Goal: Communication & Community: Answer question/provide support

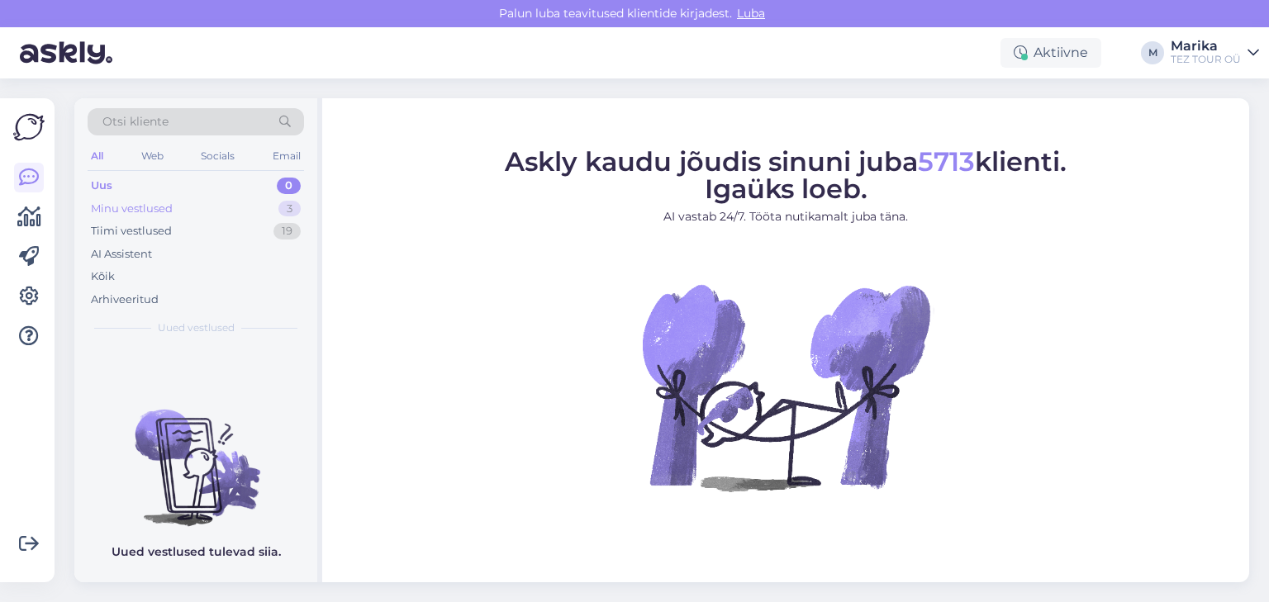
click at [153, 202] on div "Minu vestlused" at bounding box center [132, 209] width 82 height 17
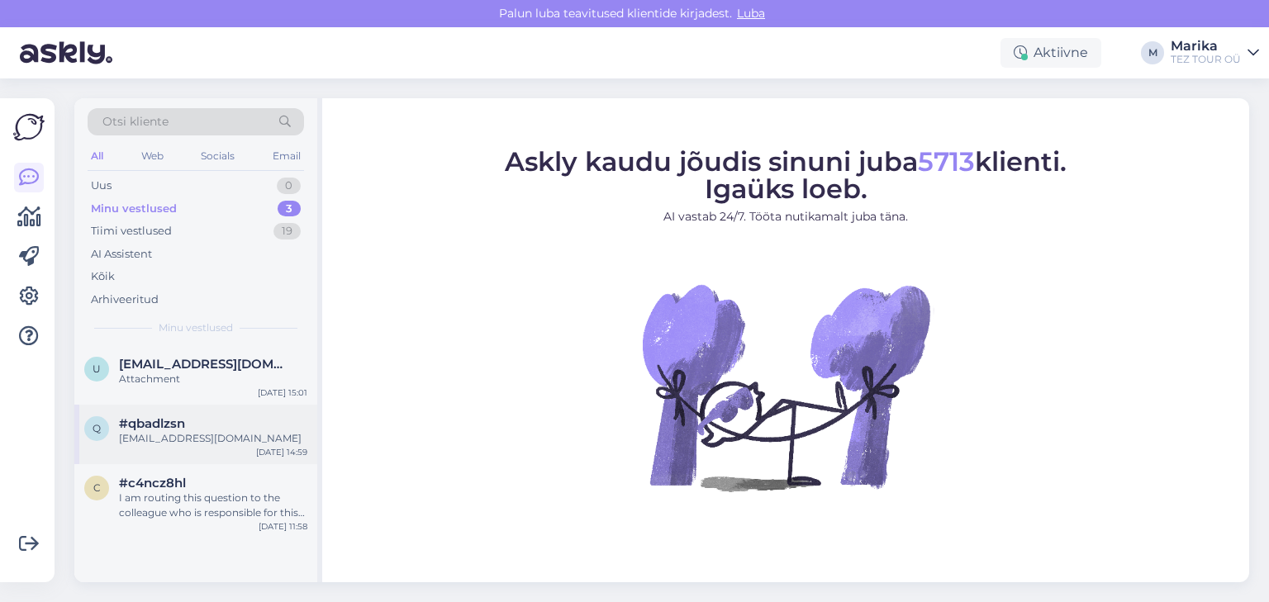
click at [211, 435] on div "[EMAIL_ADDRESS][DOMAIN_NAME]" at bounding box center [213, 438] width 188 height 15
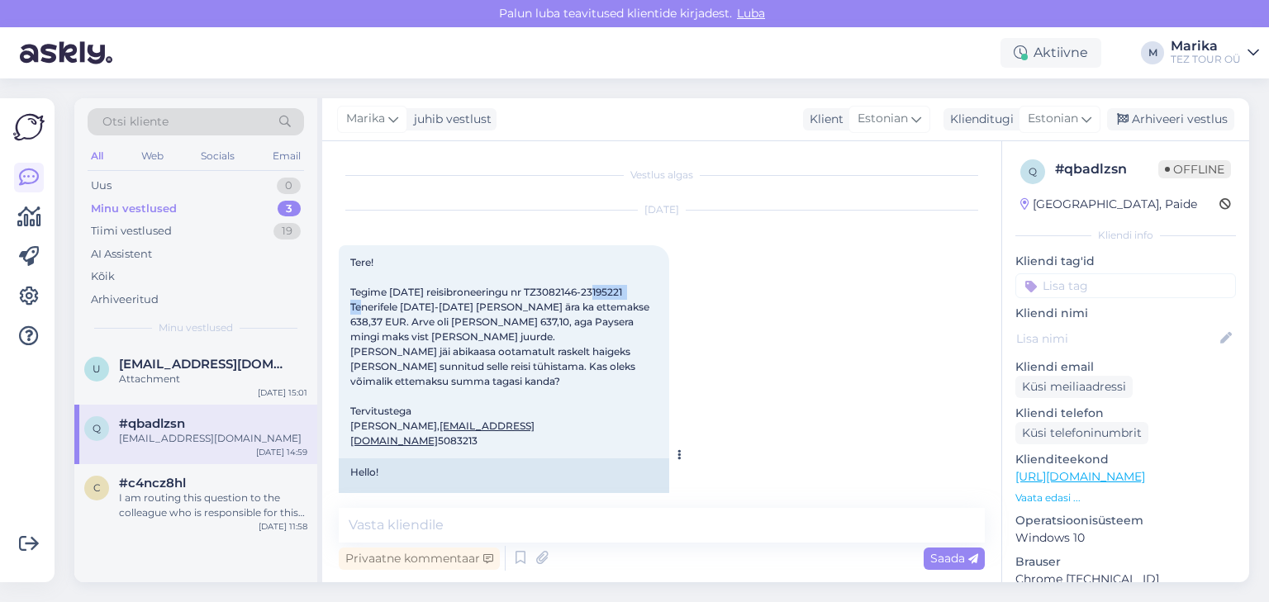
drag, startPoint x: 585, startPoint y: 289, endPoint x: 635, endPoint y: 292, distance: 49.6
click at [635, 292] on div "Tere! Tegime [DATE] reisibroneeringu nr TZ3082146-23195221 Tenerifele [DATE]-[D…" at bounding box center [504, 351] width 331 height 213
copy span "23195221"
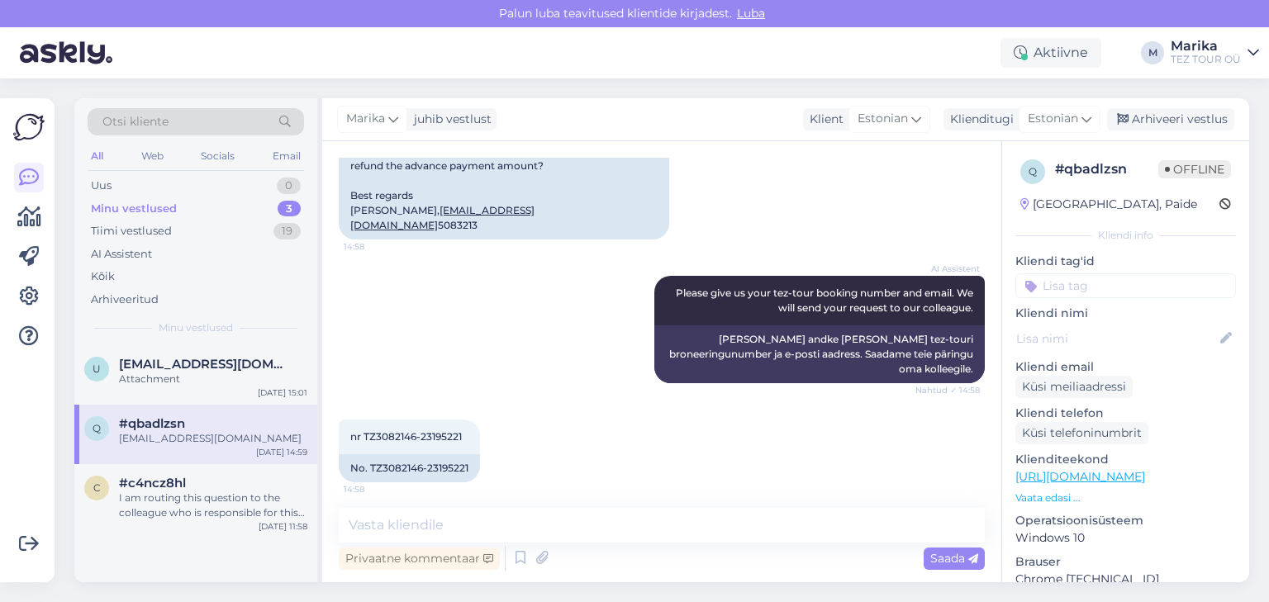
scroll to position [517, 0]
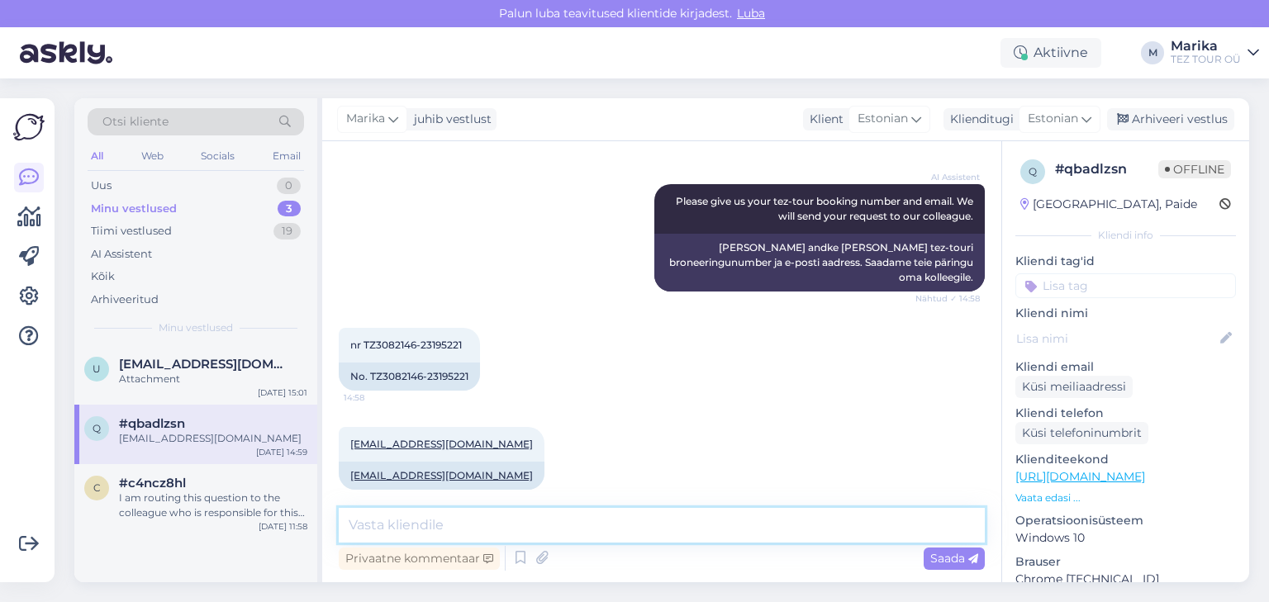
click at [585, 526] on textarea at bounding box center [662, 525] width 646 height 35
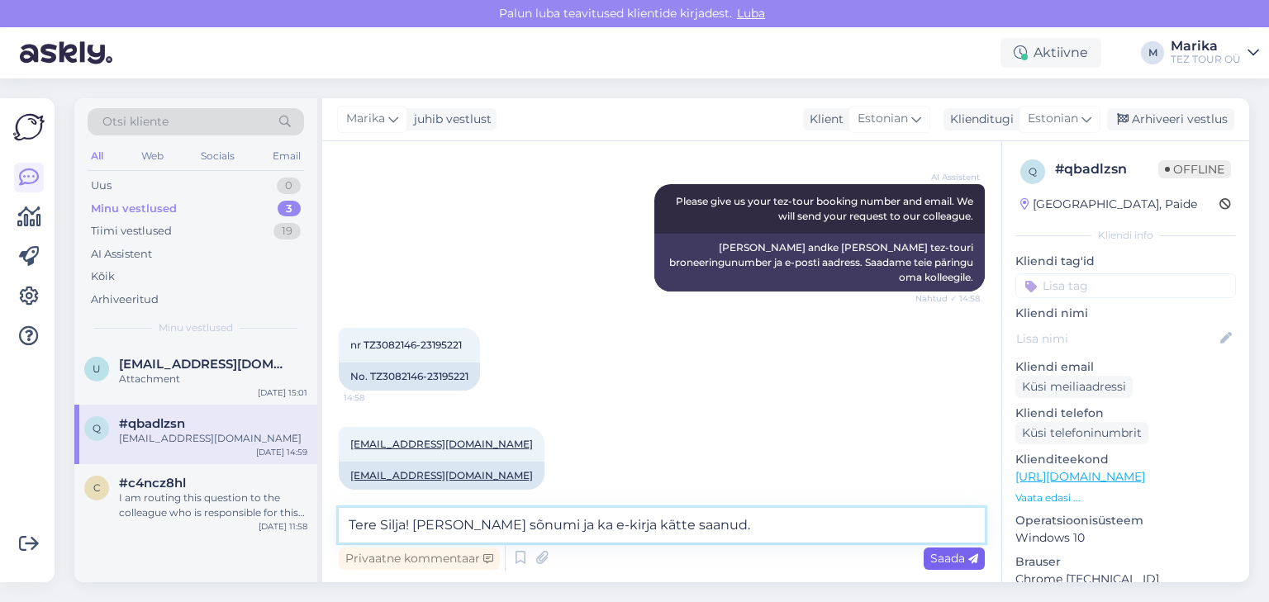
type textarea "Tere Silja! [PERSON_NAME] sõnumi ja ka e-kirja kätte saanud."
click at [954, 559] on span "Saada" at bounding box center [954, 558] width 48 height 15
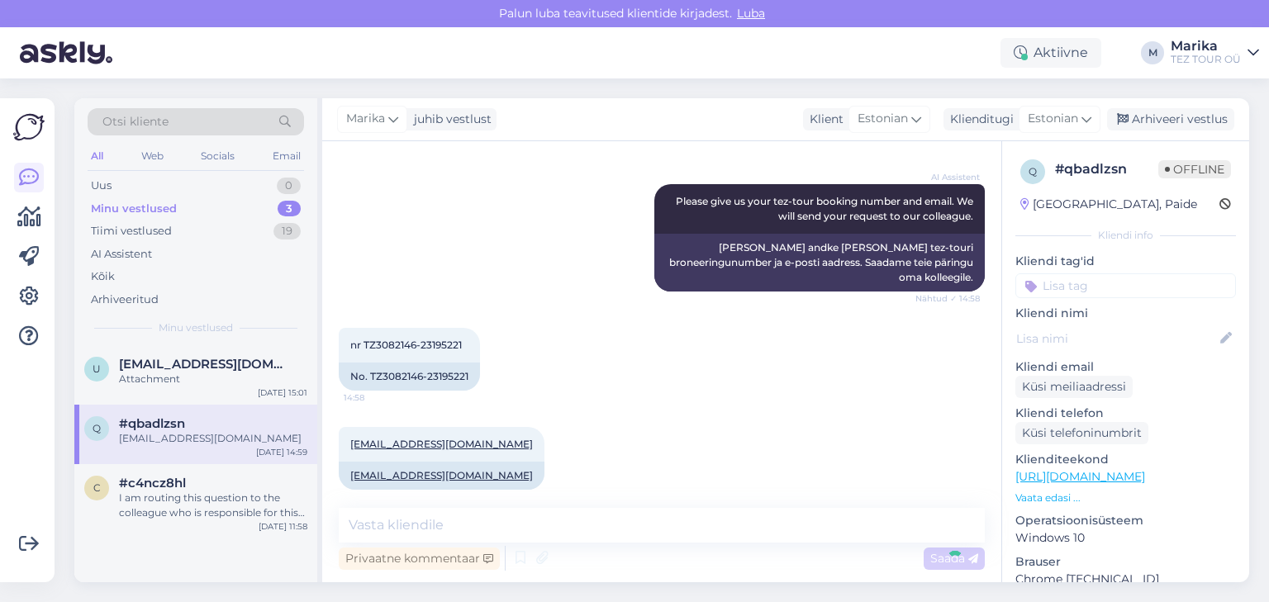
scroll to position [588, 0]
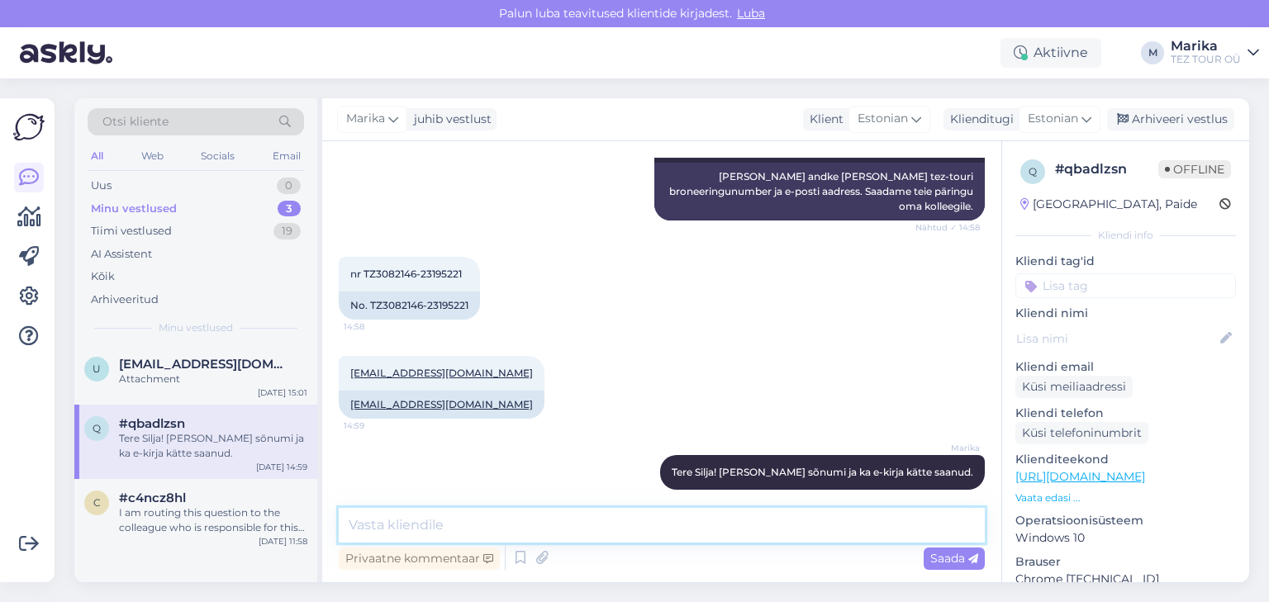
click at [821, 529] on textarea at bounding box center [662, 525] width 646 height 35
type textarea "V"
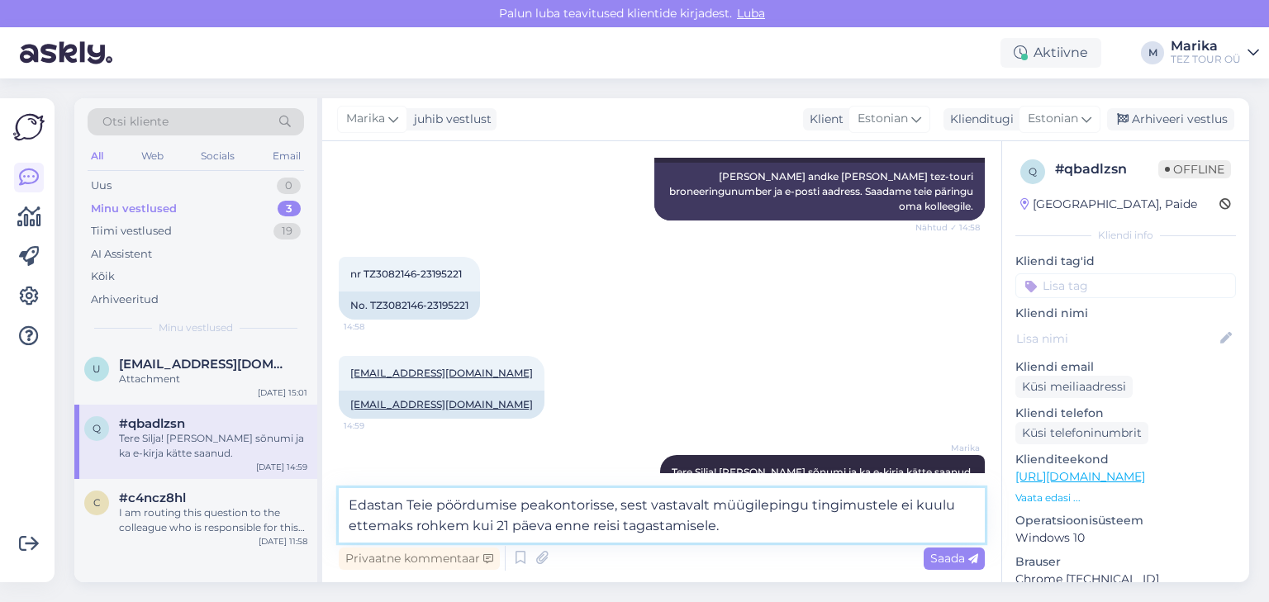
drag, startPoint x: 770, startPoint y: 528, endPoint x: 359, endPoint y: 526, distance: 411.5
click at [359, 526] on textarea "Edastan Teie pöördumise peakontorisse, sest vastavalt müügilepingu tingimustele…" at bounding box center [662, 515] width 646 height 55
click at [454, 527] on textarea "Edastan Teie pöördumise peakontorisse, sest vastavalt müügilepingu tingimustele…" at bounding box center [662, 515] width 646 height 55
click at [612, 505] on textarea "Edastan Teie pöördumise peakontorisse, sest vastavalt müügilepingu tingimustele…" at bounding box center [662, 515] width 646 height 55
click at [696, 532] on textarea "Edastan Teie pöördumise peakontorisse üle vaatamiseks, sest vastavalt müügilepi…" at bounding box center [662, 515] width 646 height 55
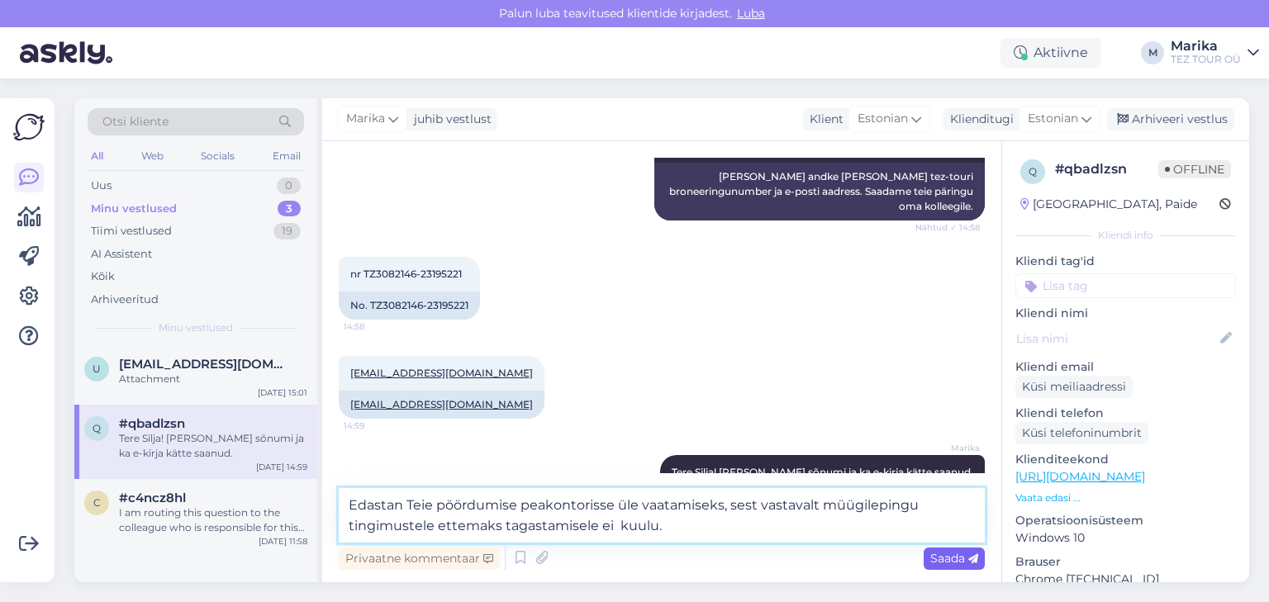
type textarea "Edastan Teie pöördumise peakontorisse üle vaatamiseks, sest vastavalt müügilepi…"
click at [949, 559] on span "Saada" at bounding box center [954, 558] width 48 height 15
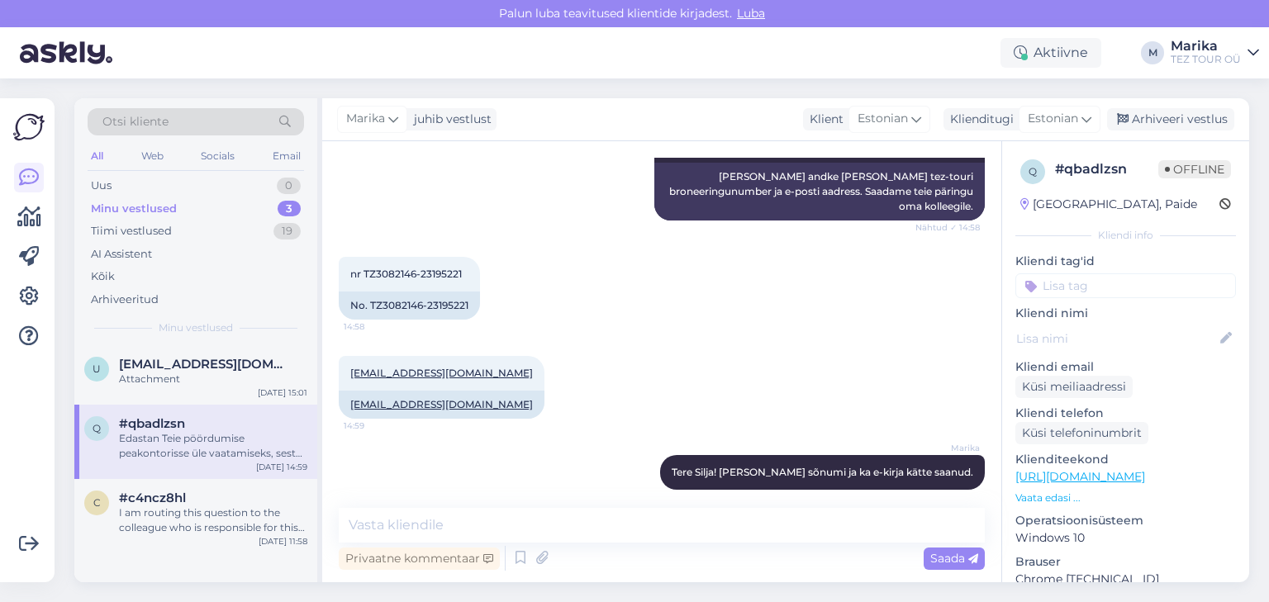
scroll to position [689, 0]
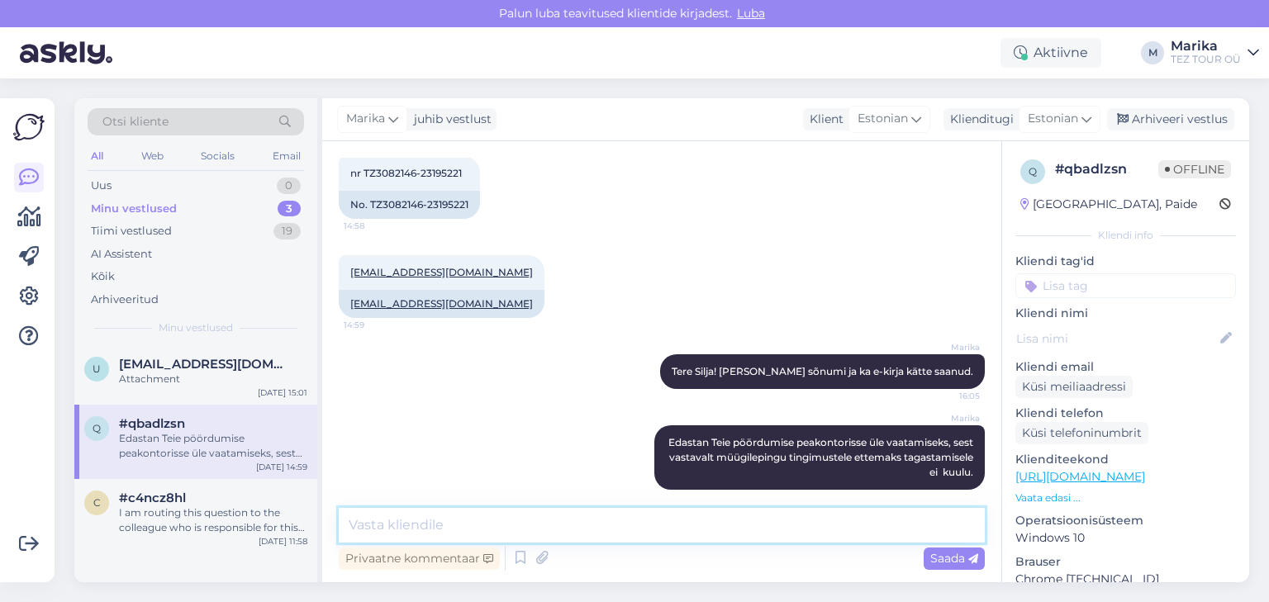
click at [666, 529] on textarea at bounding box center [662, 525] width 646 height 35
type textarea "K"
type textarea "Vastuse anname Teie e-mailile."
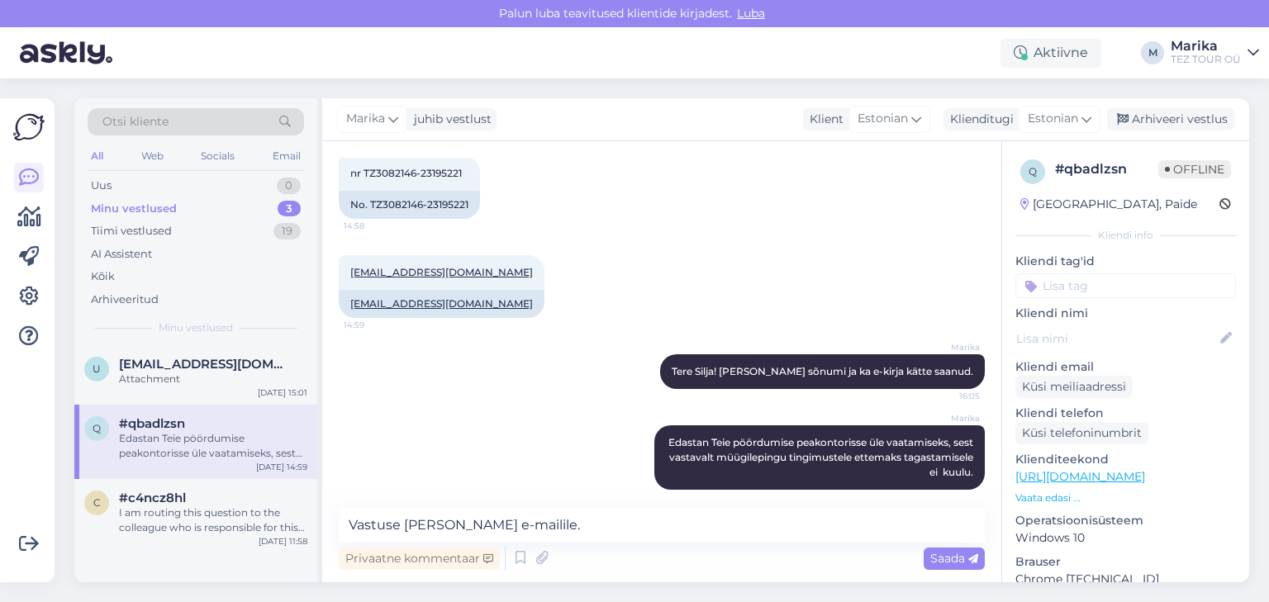
click at [935, 554] on span "Saada" at bounding box center [954, 558] width 48 height 15
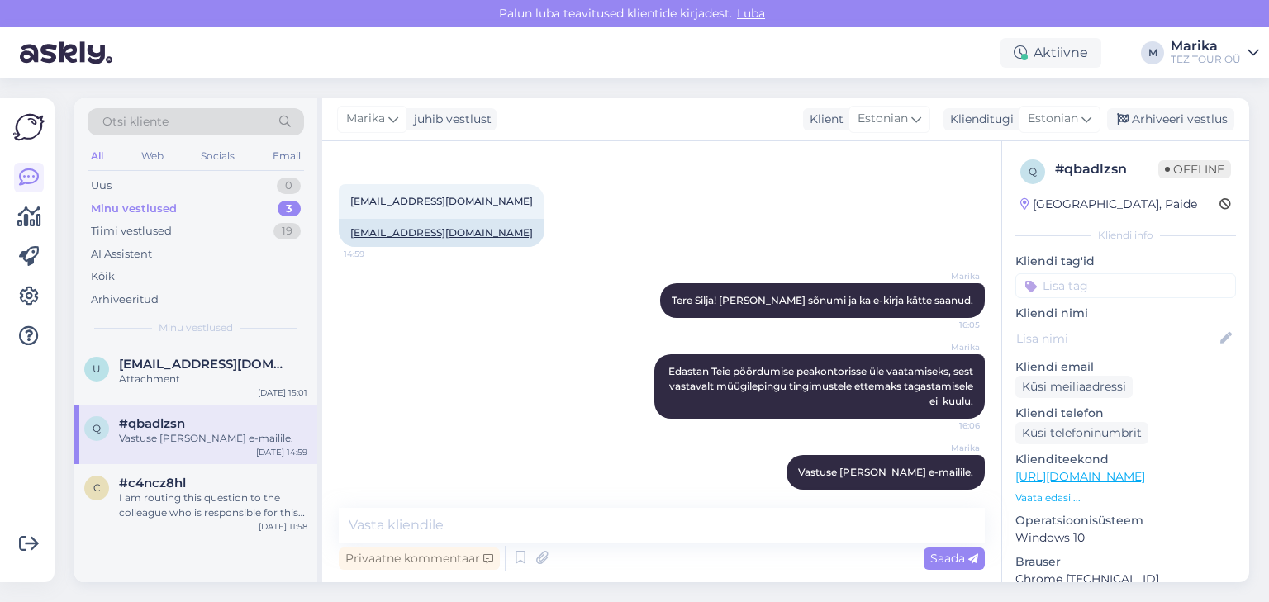
scroll to position [673, 0]
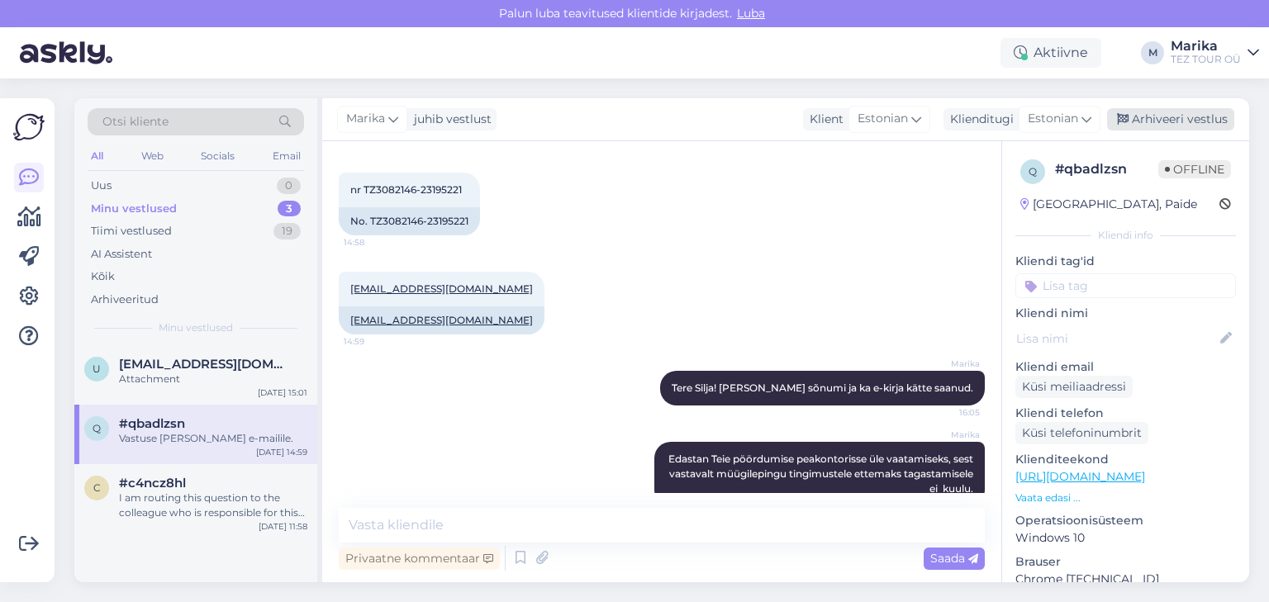
click at [1168, 124] on div "Arhiveeri vestlus" at bounding box center [1170, 119] width 127 height 22
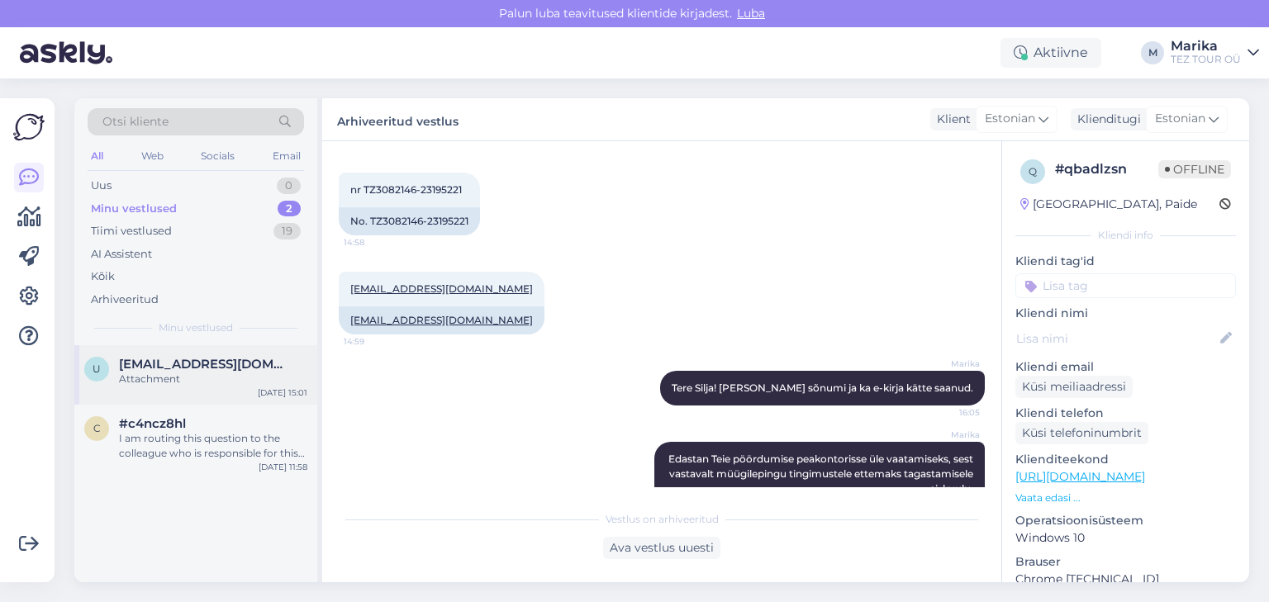
click at [178, 380] on div "Attachment" at bounding box center [213, 379] width 188 height 15
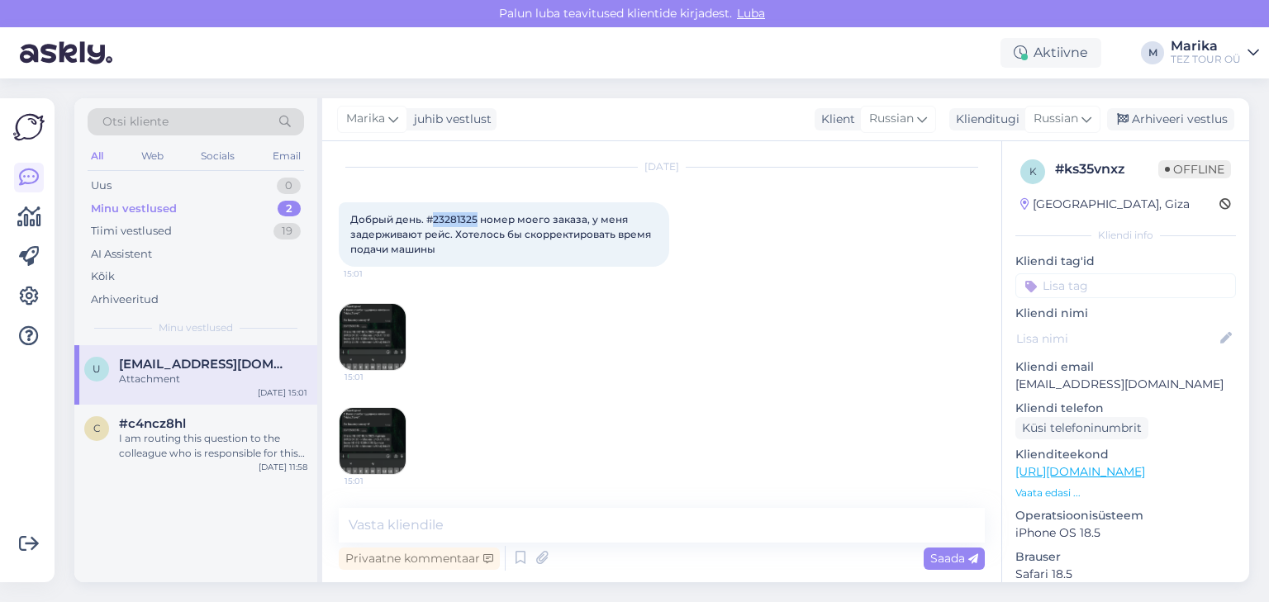
drag, startPoint x: 433, startPoint y: 216, endPoint x: 475, endPoint y: 218, distance: 42.2
click at [475, 218] on span "Добрый день. #23281325 номер моего заказа, у меня задерживают рейс. Хотелось бы…" at bounding box center [501, 234] width 303 height 42
click at [382, 181] on div "Sep 17 2025 Добрый день. #23281325 номер моего заказа, у меня задерживают рейс.…" at bounding box center [662, 270] width 646 height 240
drag, startPoint x: 433, startPoint y: 216, endPoint x: 474, endPoint y: 216, distance: 41.3
click at [474, 216] on span "Добрый день. #23281325 номер моего заказа, у меня задерживают рейс. Хотелось бы…" at bounding box center [501, 234] width 303 height 42
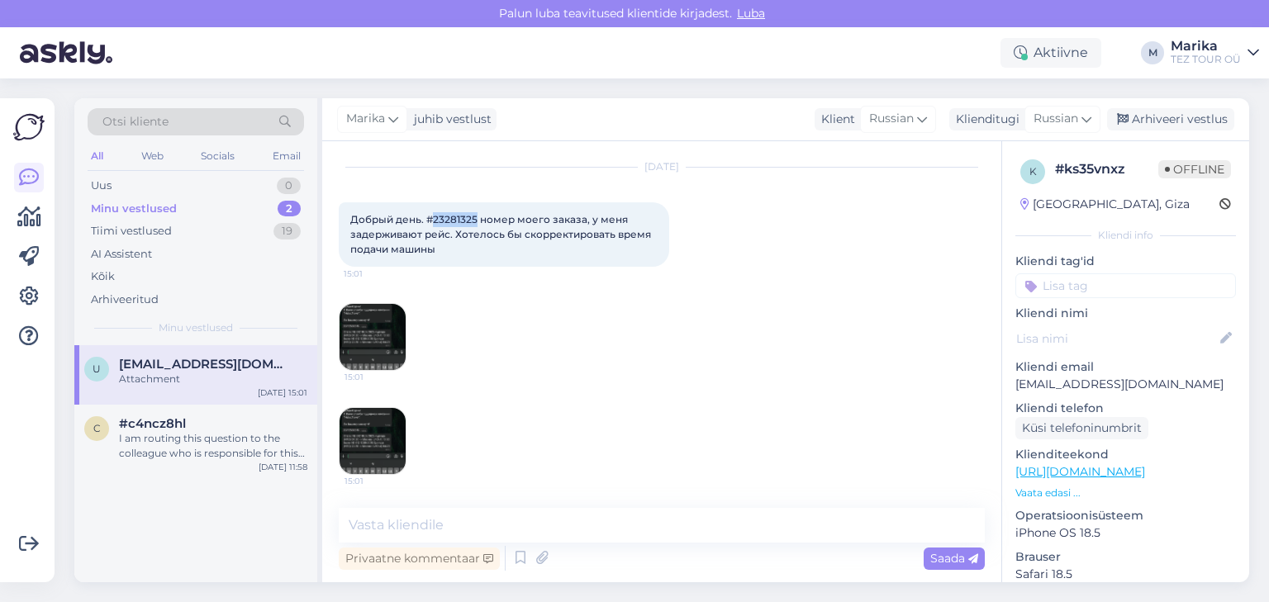
copy span "23281325"
click at [1077, 125] on span "Russian" at bounding box center [1056, 119] width 45 height 18
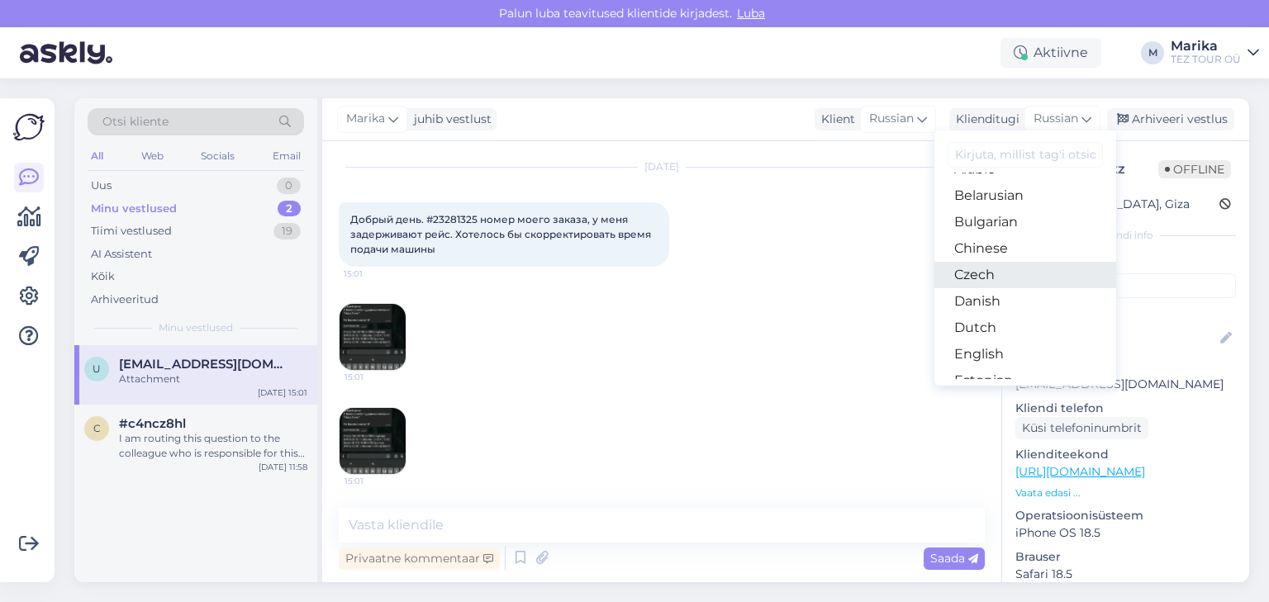
scroll to position [88, 0]
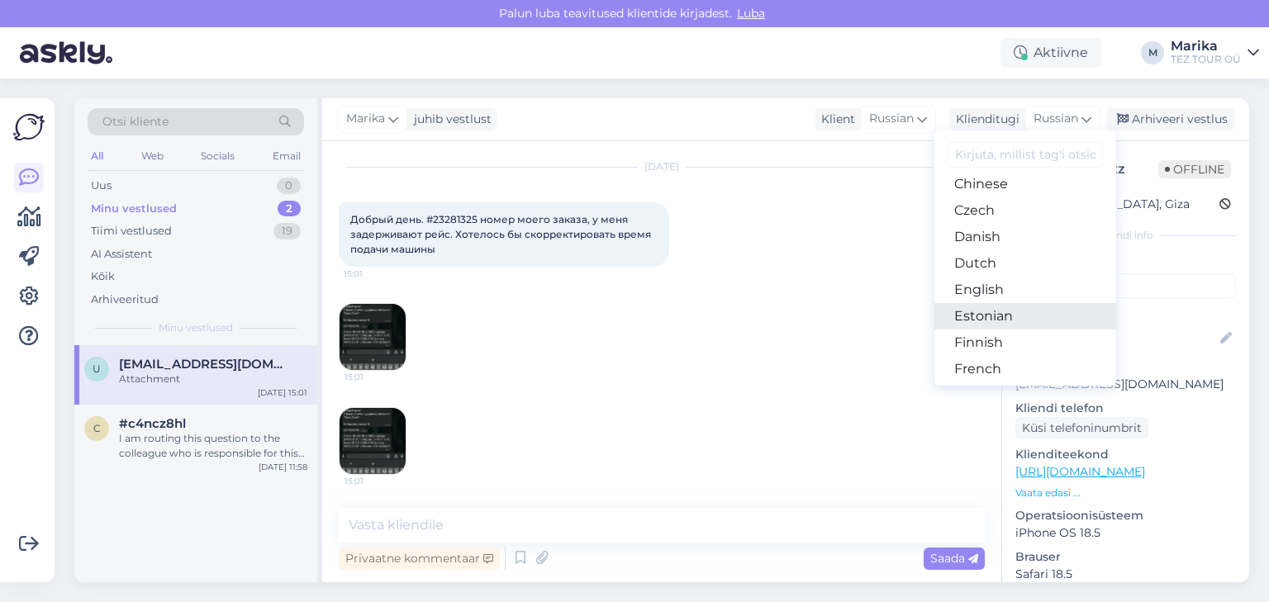
click at [1010, 312] on link "Estonian" at bounding box center [1026, 316] width 182 height 26
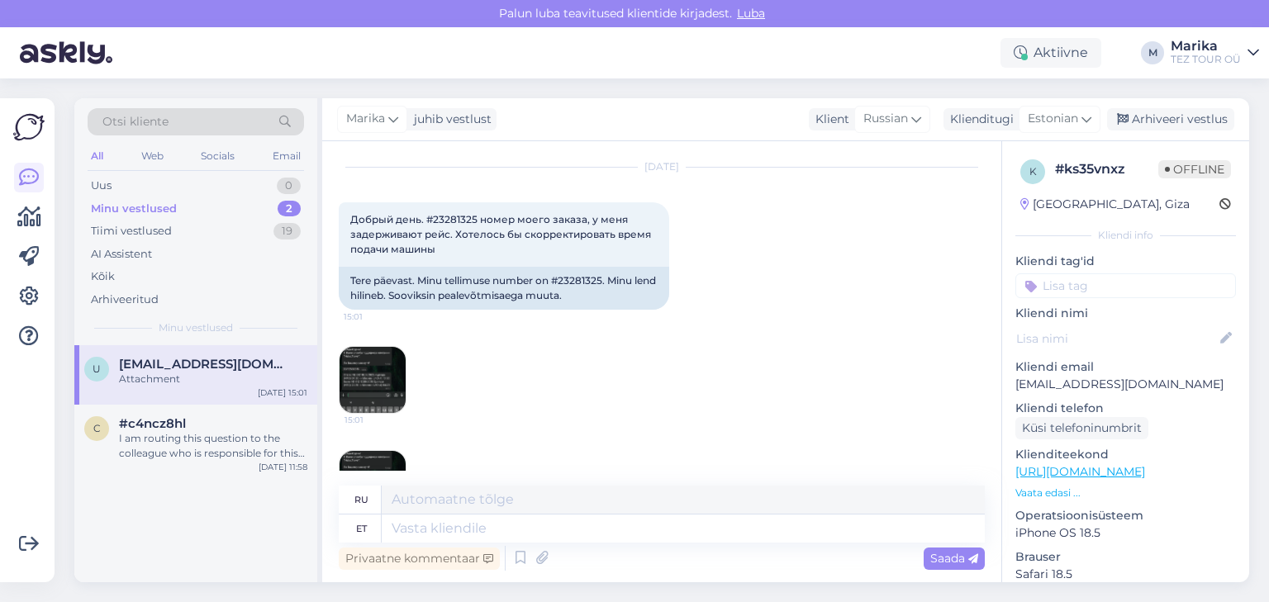
click at [378, 364] on img at bounding box center [373, 380] width 66 height 66
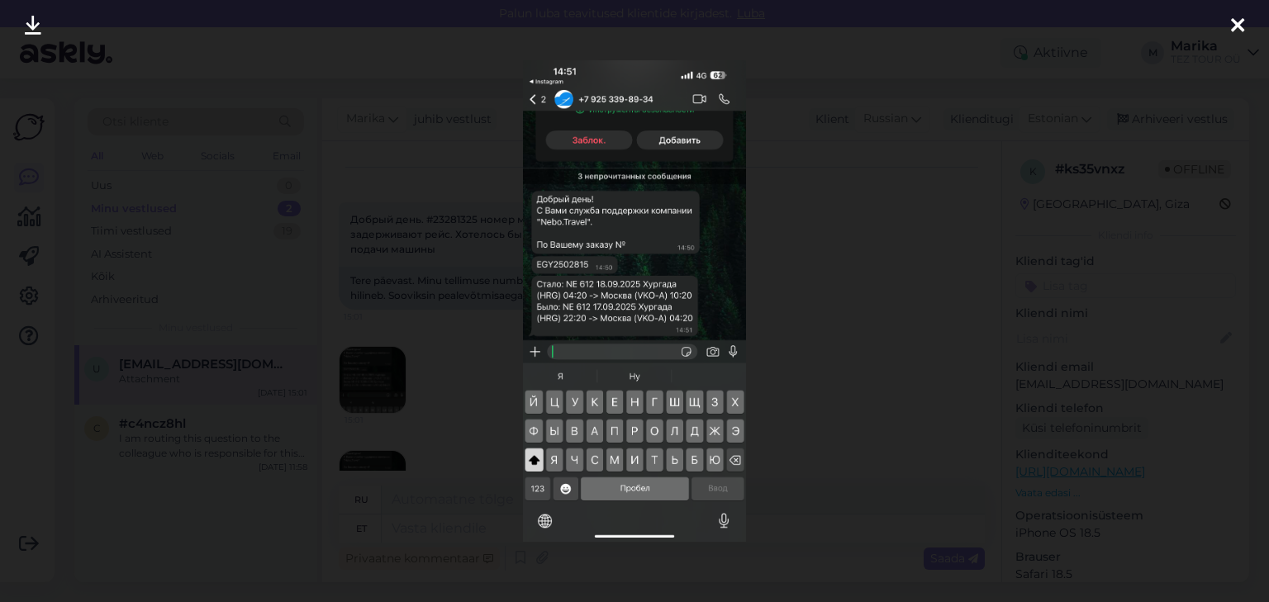
click at [922, 287] on div at bounding box center [634, 301] width 1269 height 602
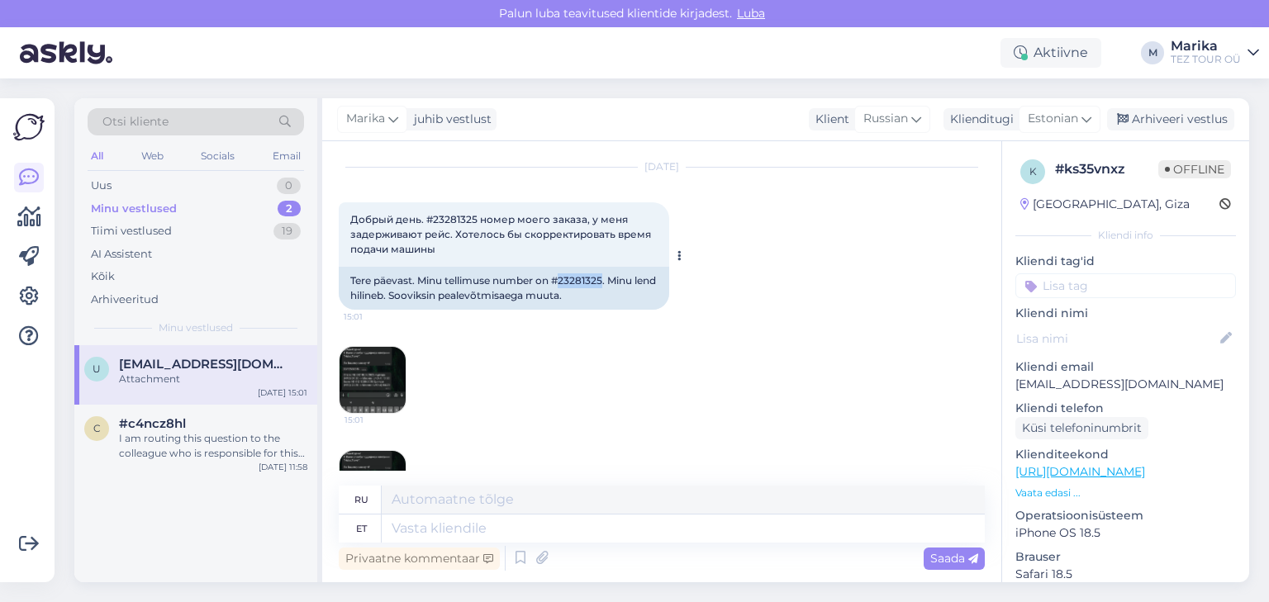
drag, startPoint x: 564, startPoint y: 280, endPoint x: 603, endPoint y: 281, distance: 39.7
click at [603, 281] on div "Tere päevast. Minu tellimuse number on #23281325. Minu lend hilineb. Sooviksin …" at bounding box center [504, 288] width 331 height 43
copy div "23281325"
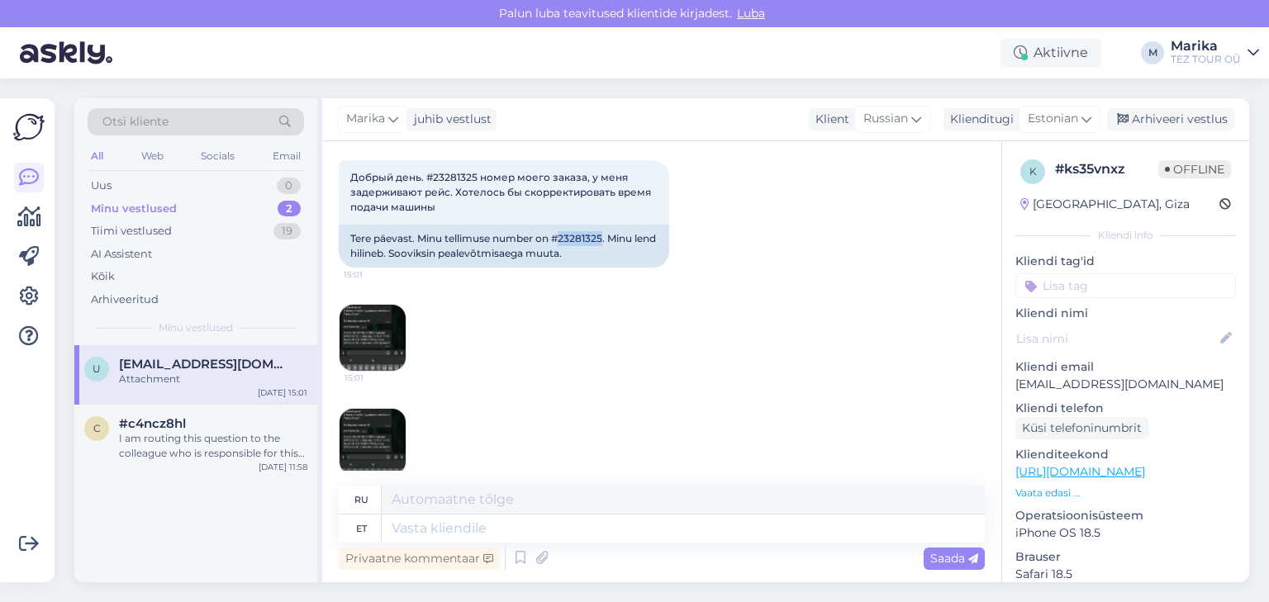
scroll to position [107, 0]
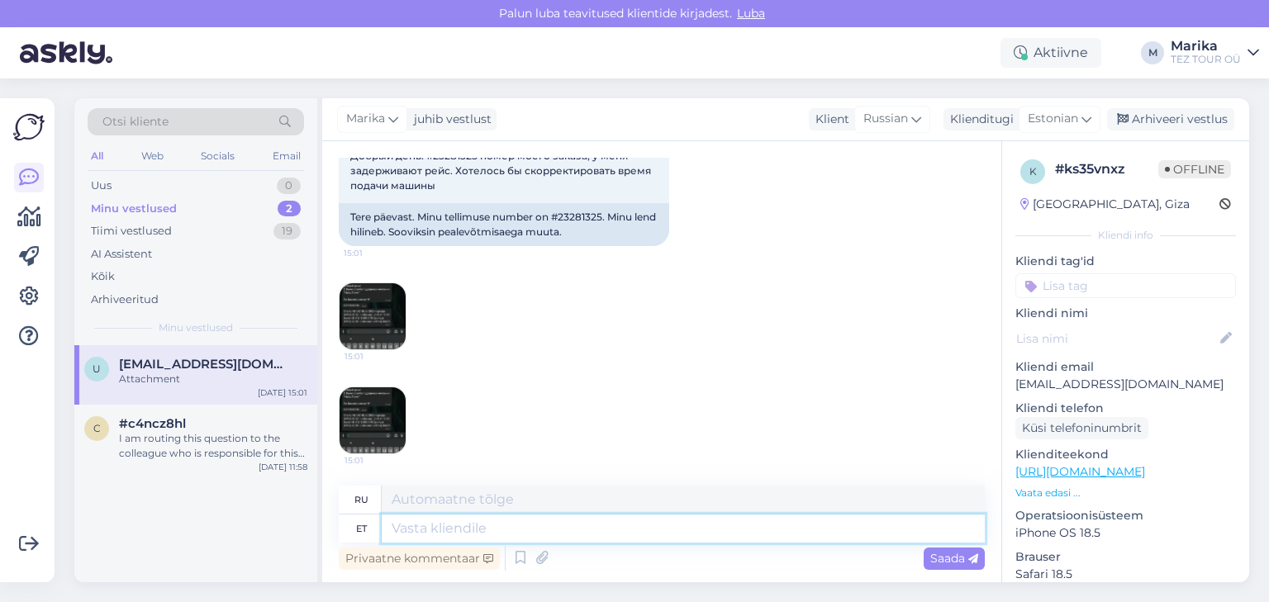
click at [423, 525] on textarea at bounding box center [683, 529] width 603 height 28
type textarea "Tere!"
type textarea "Привет!"
type textarea "Tere!"
click at [941, 558] on span "Saada" at bounding box center [954, 558] width 48 height 15
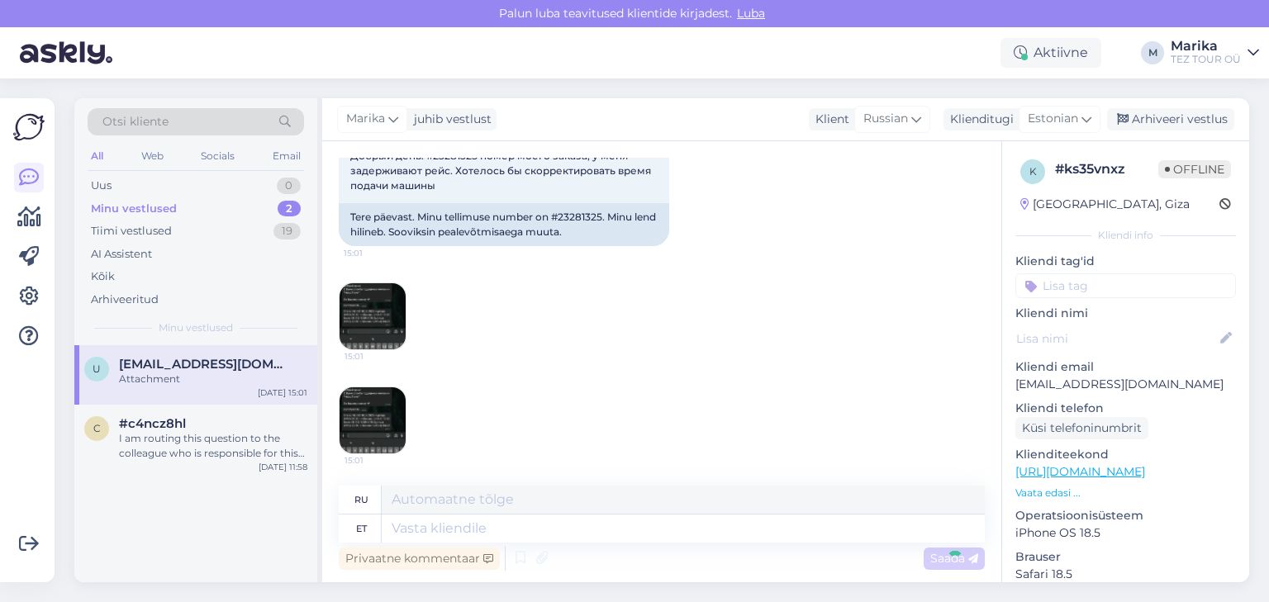
scroll to position [207, 0]
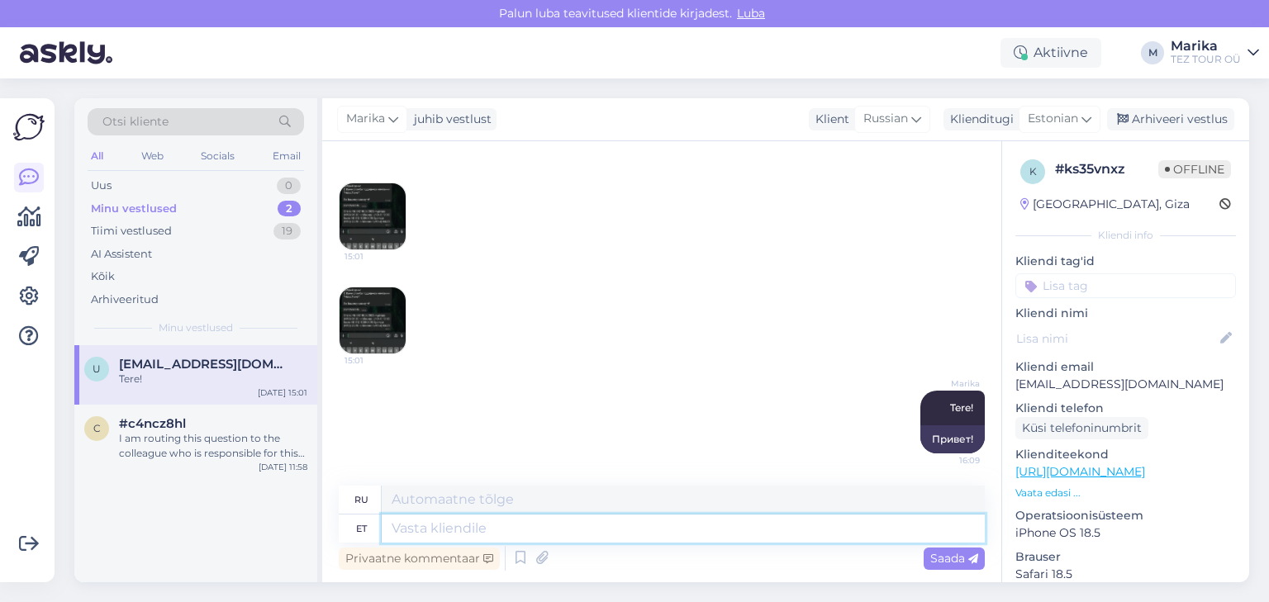
click at [740, 538] on textarea at bounding box center [683, 529] width 603 height 28
type textarea "Kes T"
type textarea "ВОЗ"
type textarea "Kes Tegi"
type textarea "Кто это сделал?"
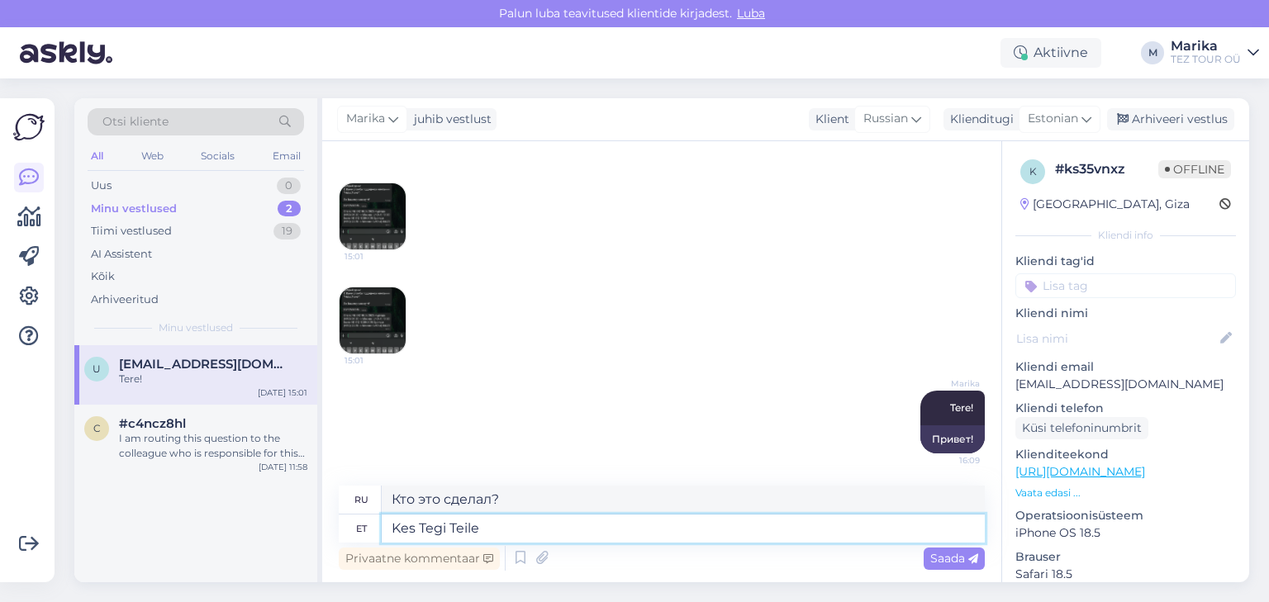
type textarea "Kes Tegi Teile"
type textarea "Кто тебя создал?"
type textarea "Kes Tegi Teile broneeringu"
type textarea "Кто сделал ваше бронирование?"
type textarea "Kes Tegi Teile broneeringu?"
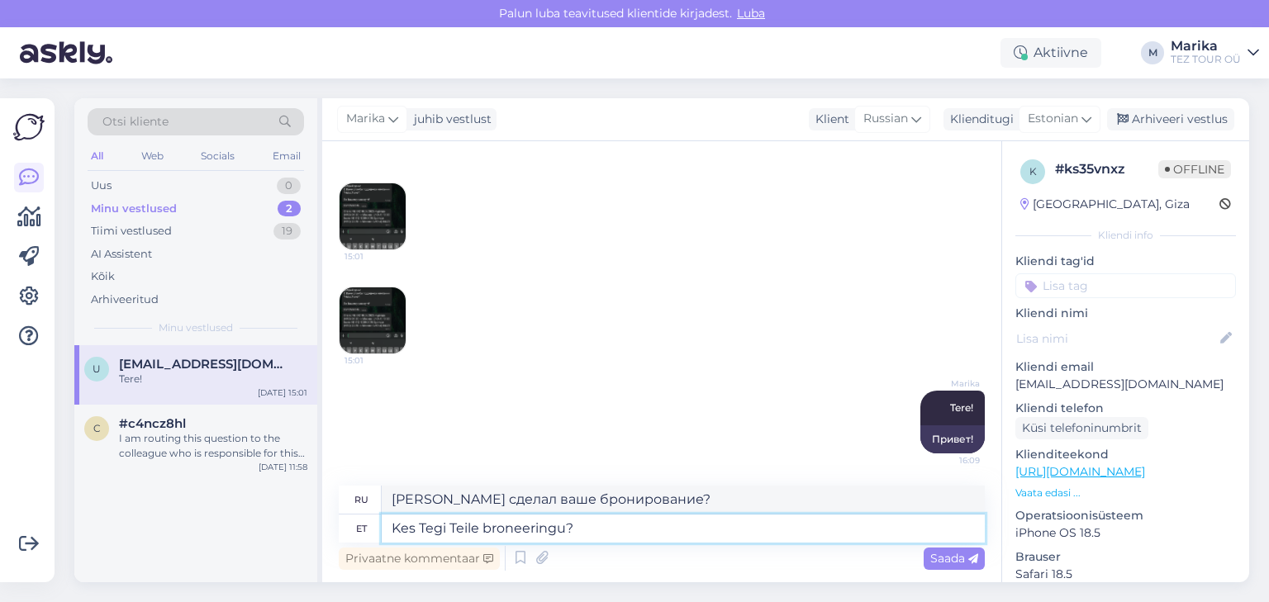
type textarea "Кто забронировал для вас номер?"
type textarea "Kes Tegi Teile broneeringu?"
click at [945, 561] on span "Saada" at bounding box center [954, 558] width 48 height 15
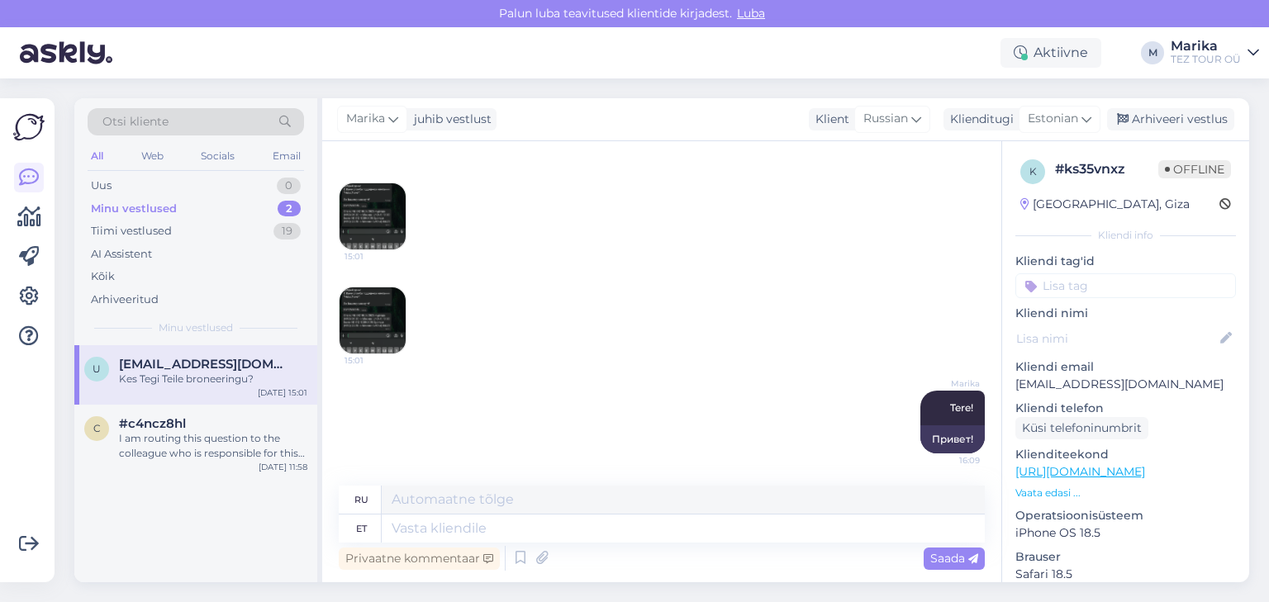
scroll to position [306, 0]
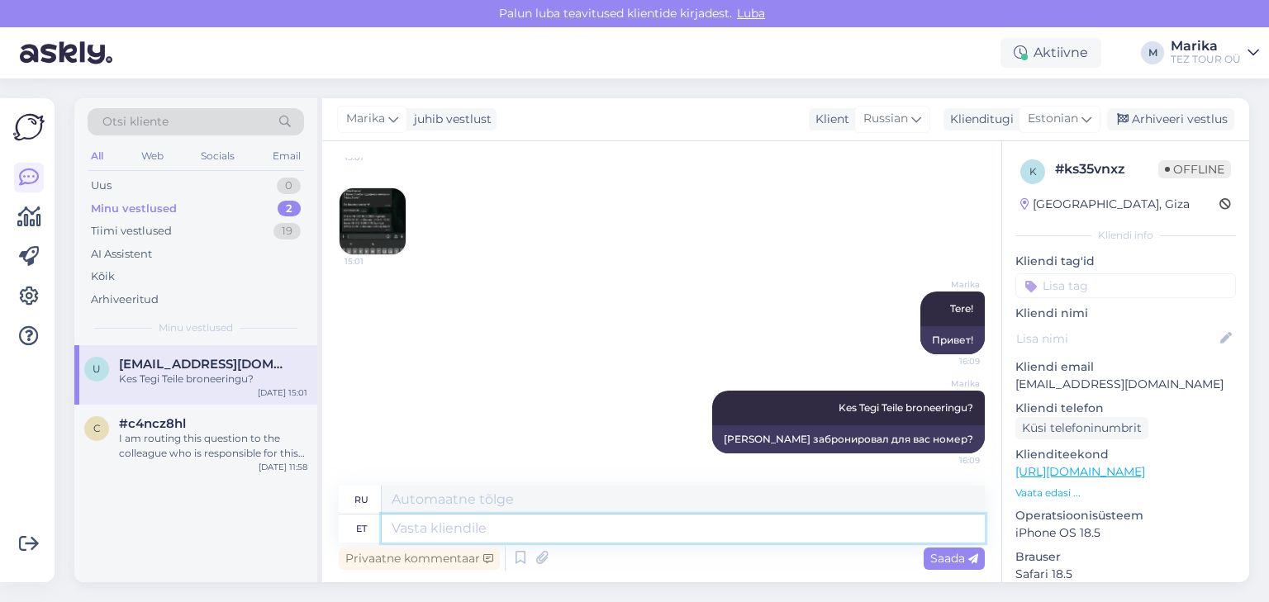
click at [666, 537] on textarea at bounding box center [683, 529] width 603 height 28
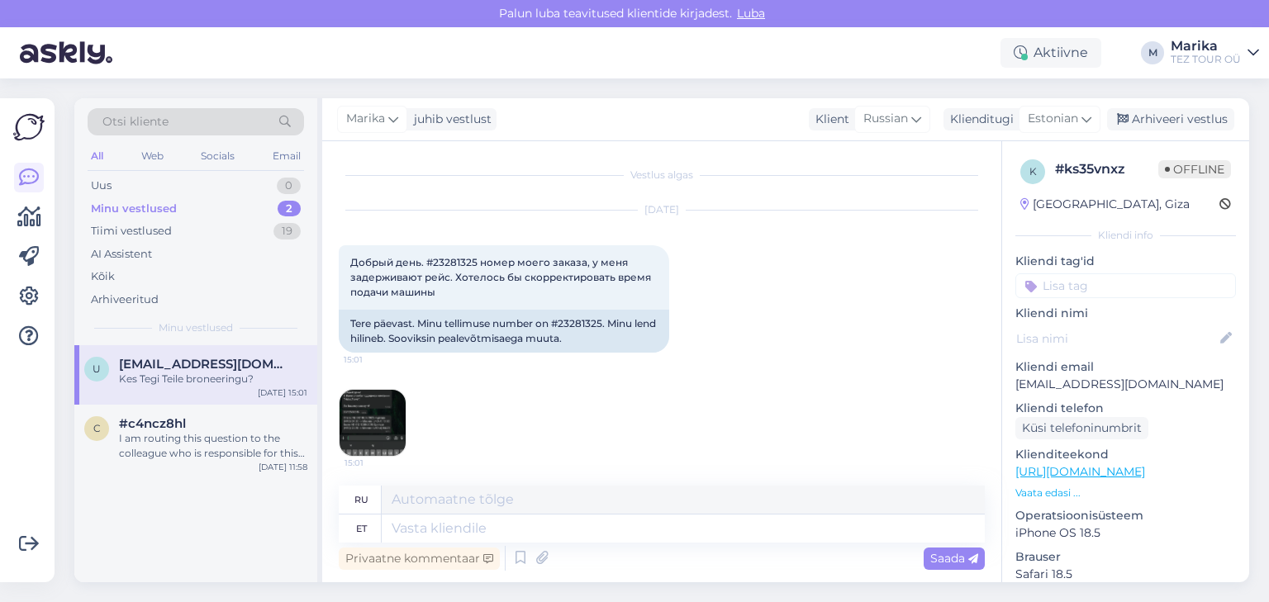
click at [1086, 474] on link "https://www.teztour.ee/countries/egypt/supports.ru.html" at bounding box center [1080, 471] width 130 height 15
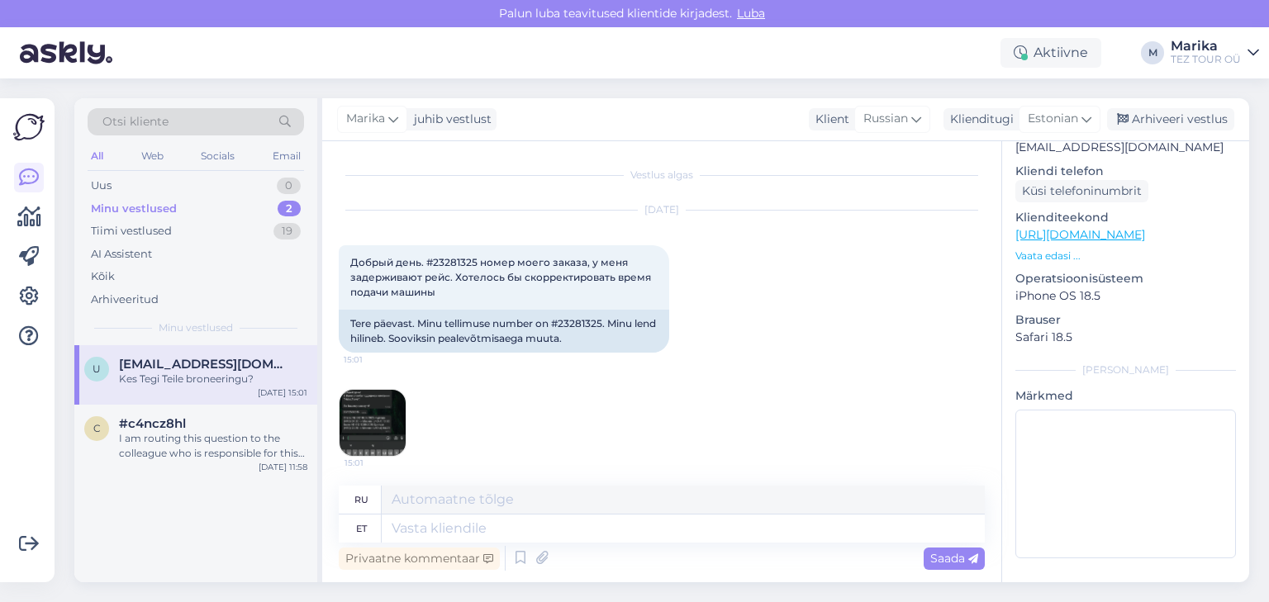
scroll to position [149, 0]
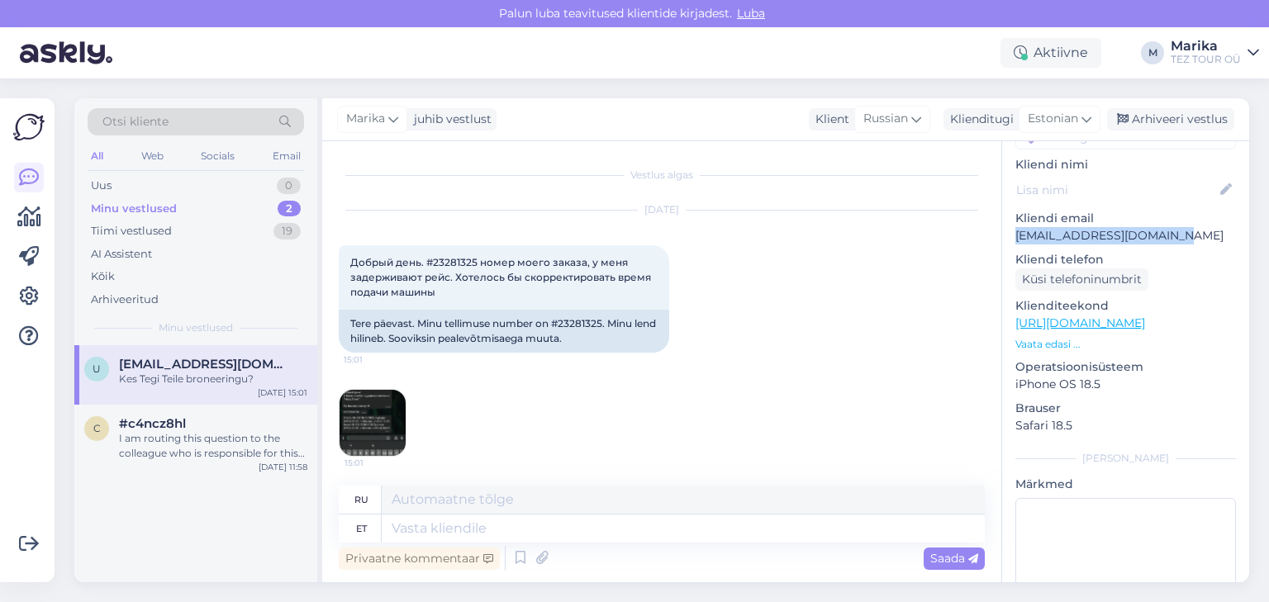
drag, startPoint x: 1180, startPoint y: 235, endPoint x: 1016, endPoint y: 240, distance: 163.7
click at [1016, 240] on p "ulyashamilasha@gmail.com" at bounding box center [1125, 235] width 221 height 17
copy p "ulyashamilasha@gmail.com"
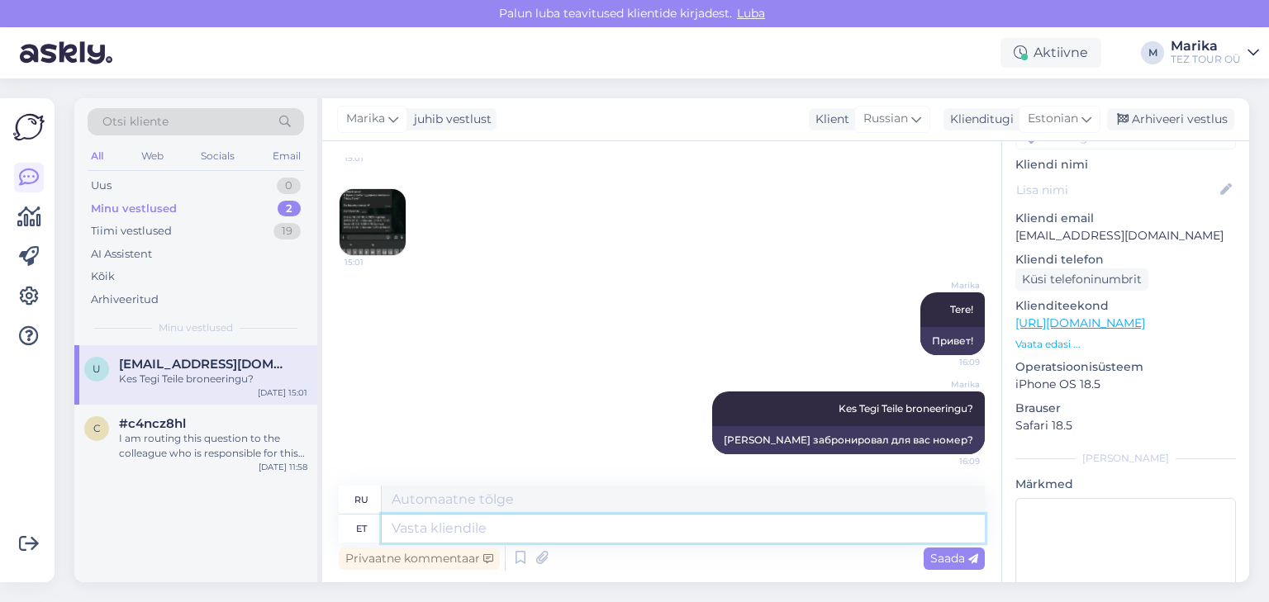
click at [539, 535] on textarea at bounding box center [683, 529] width 603 height 28
type textarea "Ei"
type textarea "Нет"
type textarea "Ei leia, e"
type textarea "Не могу найти,"
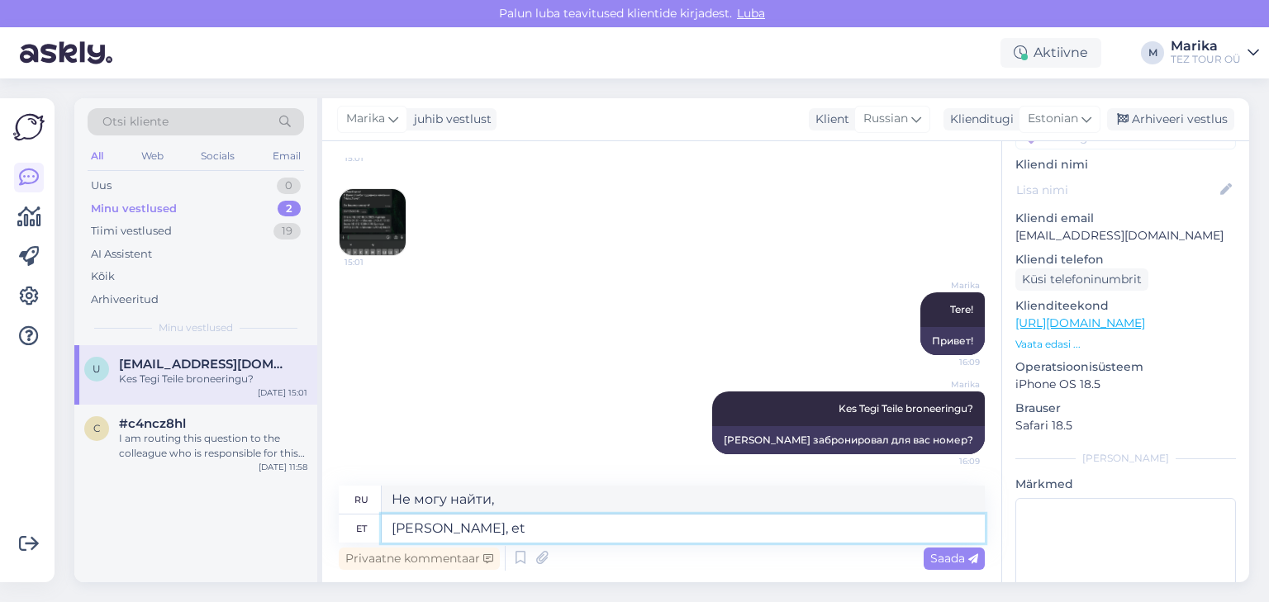
type textarea "Ei leia, et"
type textarea "Я так не думаю."
type textarea "Ei leia, et teie r"
type textarea "Я не думаю, что ты"
type textarea "Ei leia, et teie reis o"
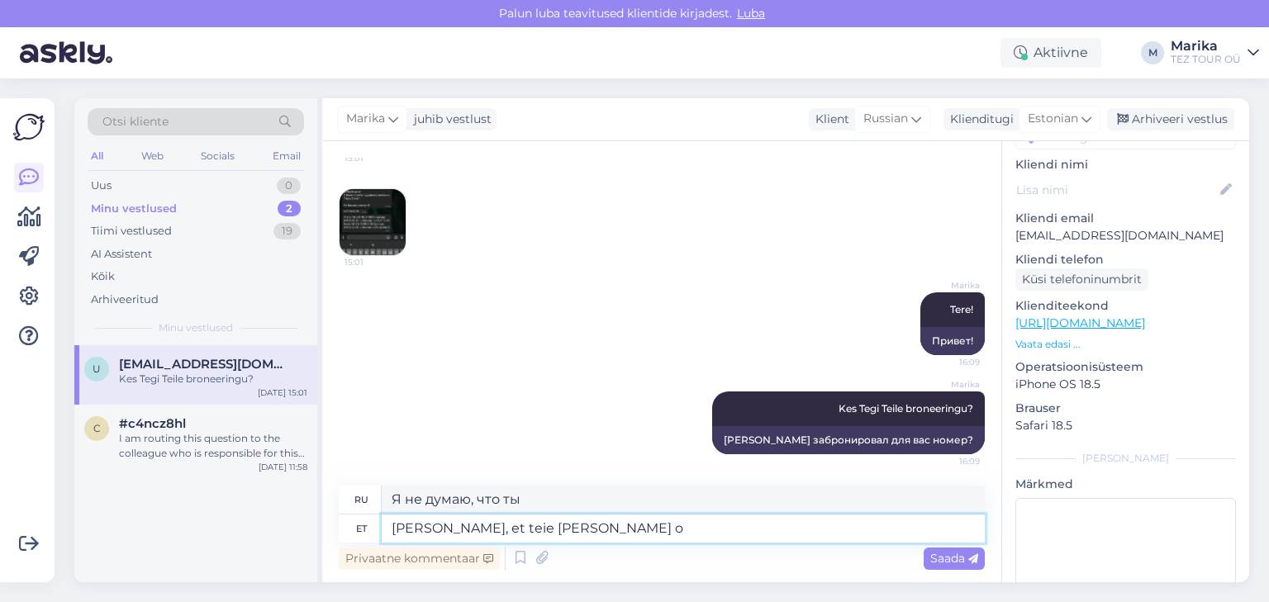
type textarea "Я не думаю, что твоя поездка"
type textarea "Ei leia, et teie reis oleks o"
type textarea "Я не думаю, что ваша поездка будет"
type textarea "Ei leia, et teie reis oleks ostetud"
type textarea "Не удалось найти купленную поездку."
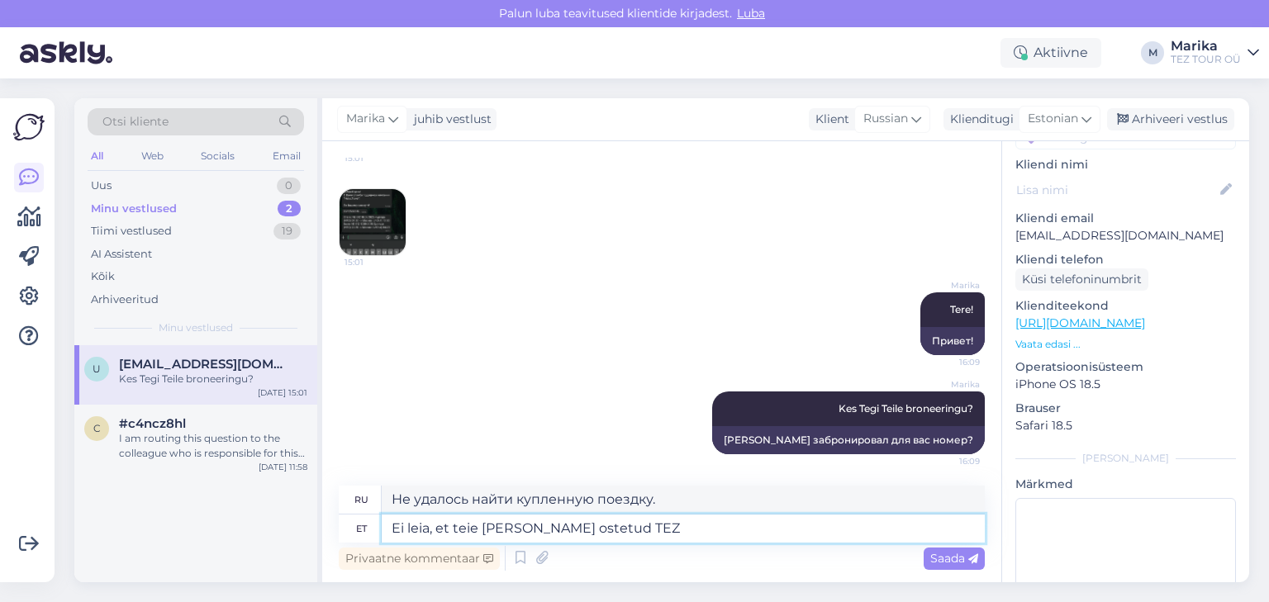
type textarea "Ei leia, et teie reis oleks ostetud TEZ T"
type textarea "Не могу найти поездку, купленную в TEZ"
type textarea "Ei leia, et teie reis oleks ostetud TEZ TOUR-i k"
type textarea "Я не могу найти, что ваша поездка была куплена у TEZ TOUR."
type textarea "Ei leia, et teie reis oleks ostetud TEZ TOUR-i kodulehe ka"
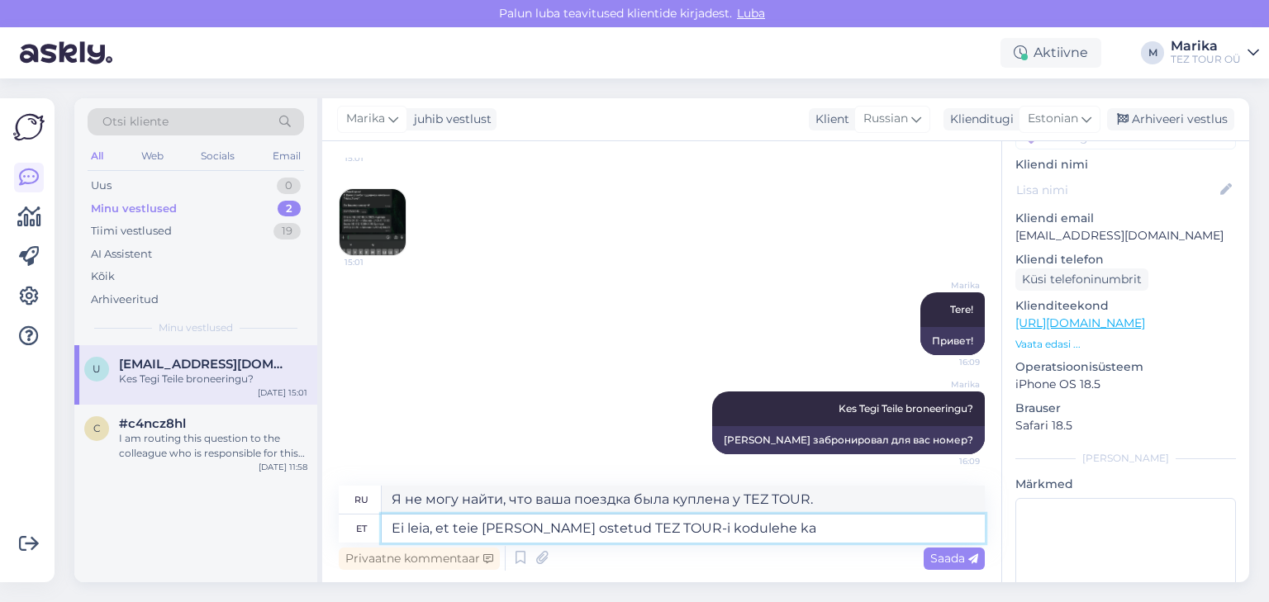
type textarea "Я не могу найти информацию о том, что ваша поездка была куплена на сайте TEZ TO…"
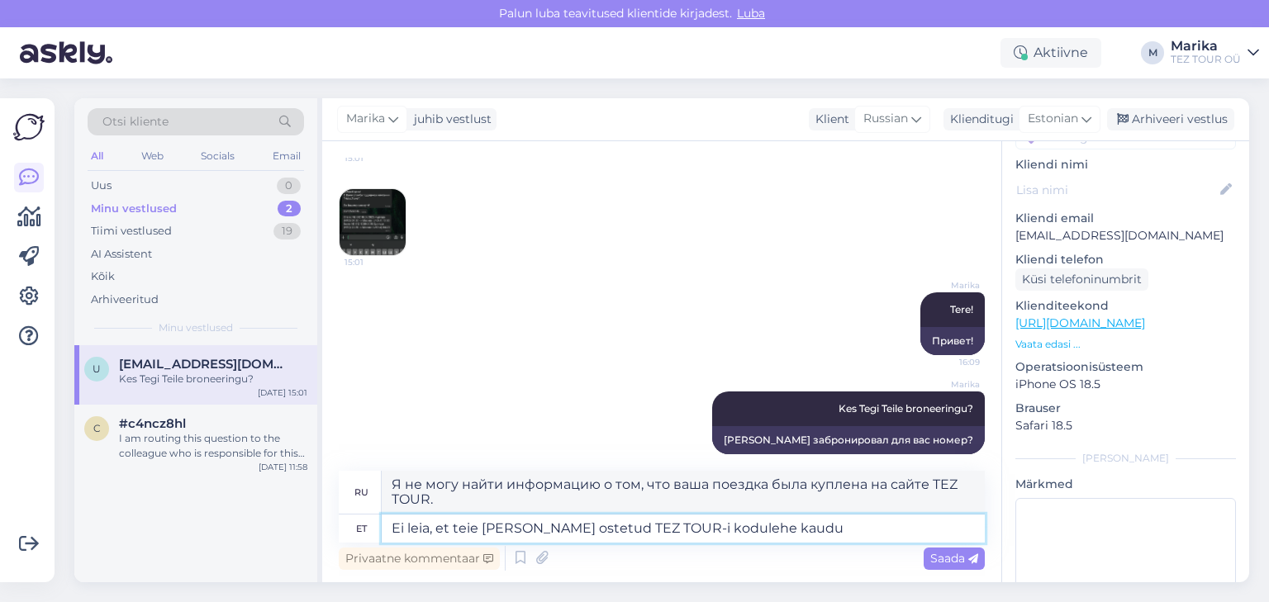
type textarea "Ei leia, et teie reis oleks ostetud TEZ TOUR-i kodulehe kaudu."
type textarea "Я не нашел информации о том, что ваша поездка была приобретена через сайт TEZ T…"
drag, startPoint x: 430, startPoint y: 526, endPoint x: 391, endPoint y: 523, distance: 38.9
click at [391, 523] on textarea "Ei leia, et teie reis oleks ostetud TEZ TOUR-i kodulehe kaudu." at bounding box center [683, 529] width 603 height 28
type textarea "Ei näe, et teie reis oleks ostetud TEZ TOUR-i kodulehe kaudu."
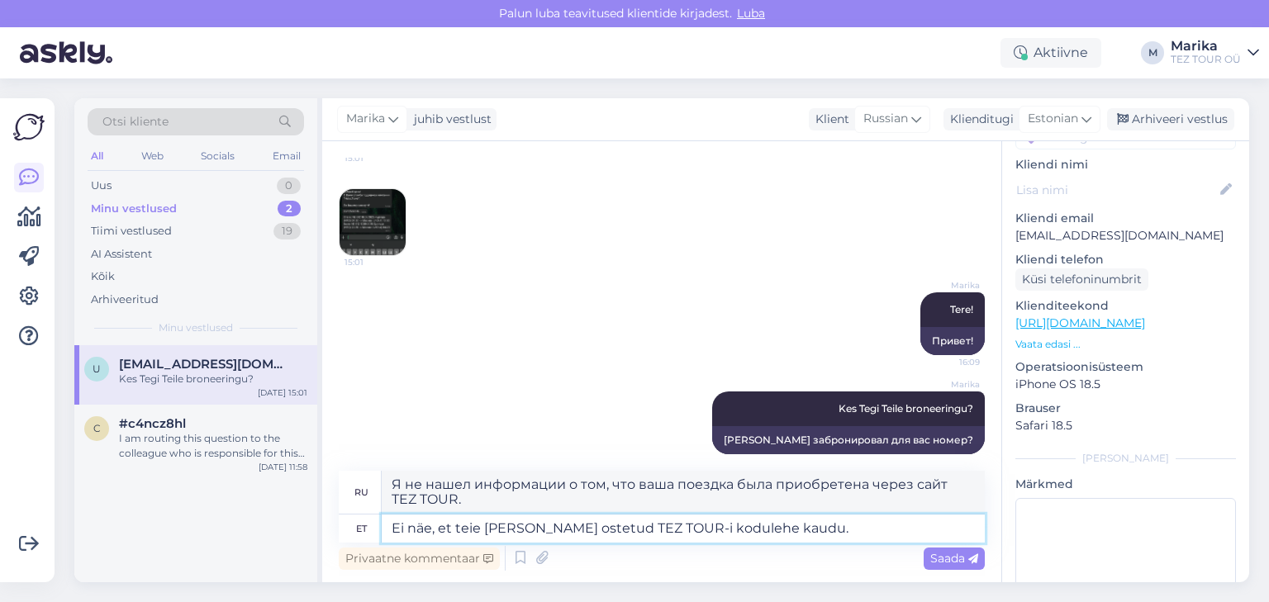
type textarea "Судя по всему, ваша поездка не была приобретена через сайт TEZ TOUR."
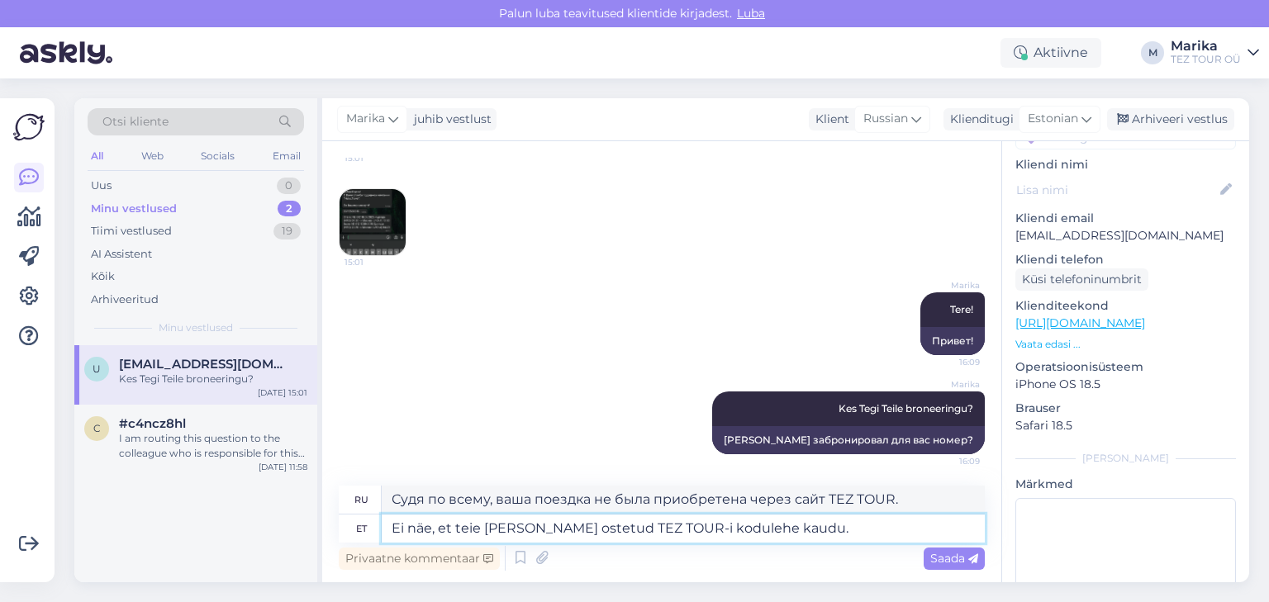
click at [462, 526] on textarea "Ei näe, et teie reis oleks ostetud TEZ TOUR-i kodulehe kaudu." at bounding box center [683, 529] width 603 height 28
click at [479, 529] on textarea "Ei näe, et teie reis oleks ostetud TEZ TOUR-i kodulehe kaudu." at bounding box center [683, 529] width 603 height 28
click at [459, 527] on textarea "Ei näe, et teie reis oleks ostetud TEZ TOUR-i kodulehe kaudu." at bounding box center [683, 529] width 603 height 28
drag, startPoint x: 456, startPoint y: 526, endPoint x: 380, endPoint y: 522, distance: 76.1
click at [380, 522] on div "et Ei näe, et Teie reis oleks ostetud TEZ TOUR-i kodulehe kaudu." at bounding box center [662, 529] width 646 height 28
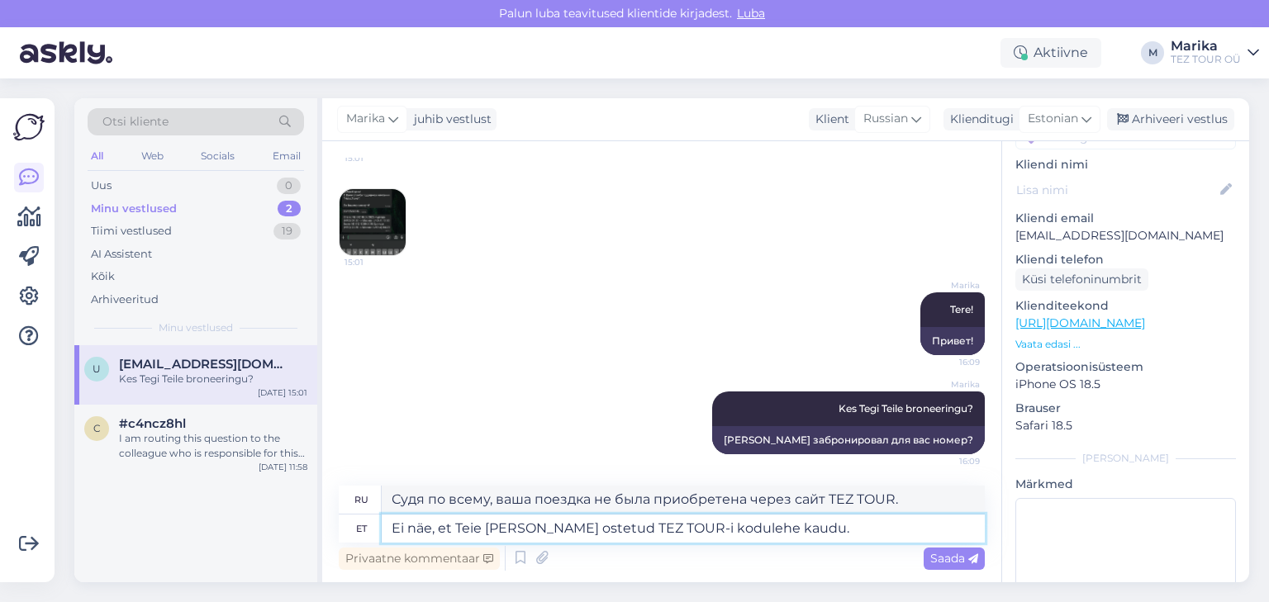
type textarea "Teie reis oleks ostetud TEZ TOUR-i kodulehe kaudu."
type textarea "Ваша поездка была приобретена через сайт TEZ TOUR."
click at [486, 532] on textarea "Teie reis oleks ostetud TEZ TOUR-i kodulehe kaudu." at bounding box center [683, 529] width 603 height 28
type textarea "Teie reis ei ole ostetud TEZ TOUR-i kodulehe kaudu."
type textarea "Ваша поездка не была приобретена через сайт TEZ TOUR."
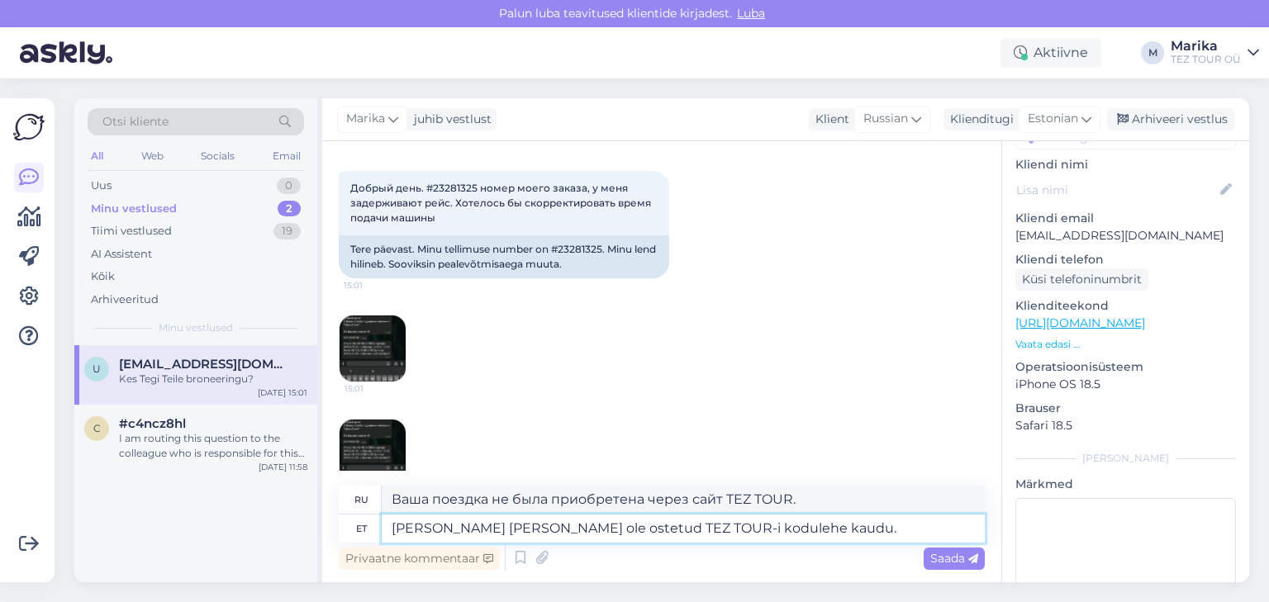
scroll to position [176, 0]
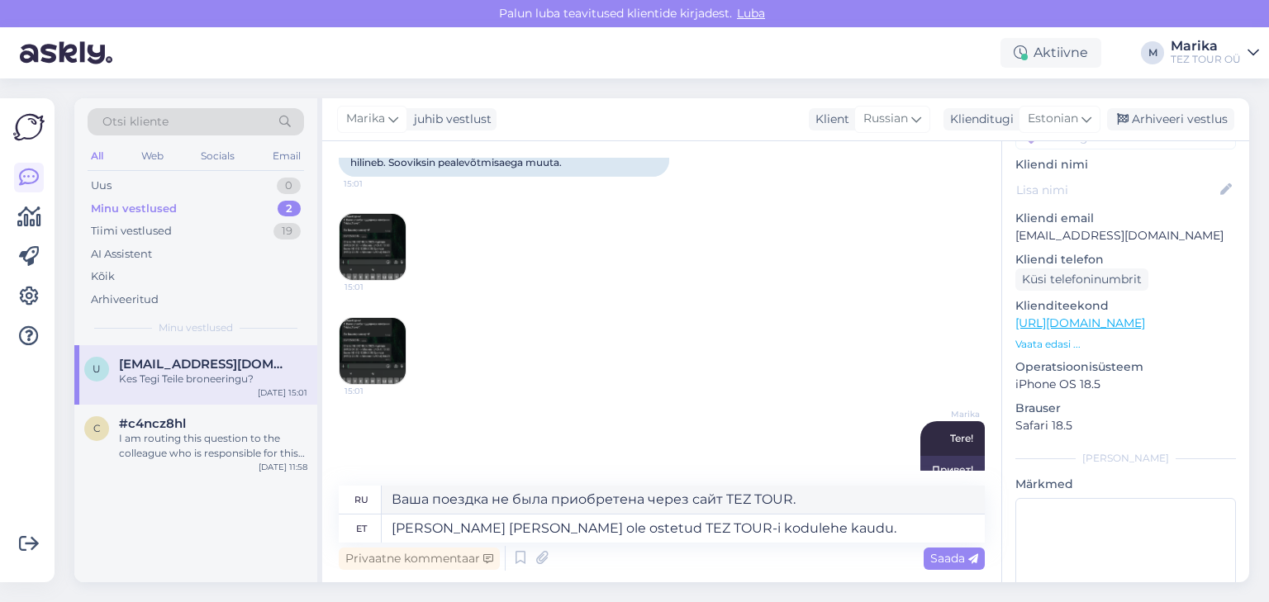
click at [387, 340] on img at bounding box center [373, 351] width 66 height 66
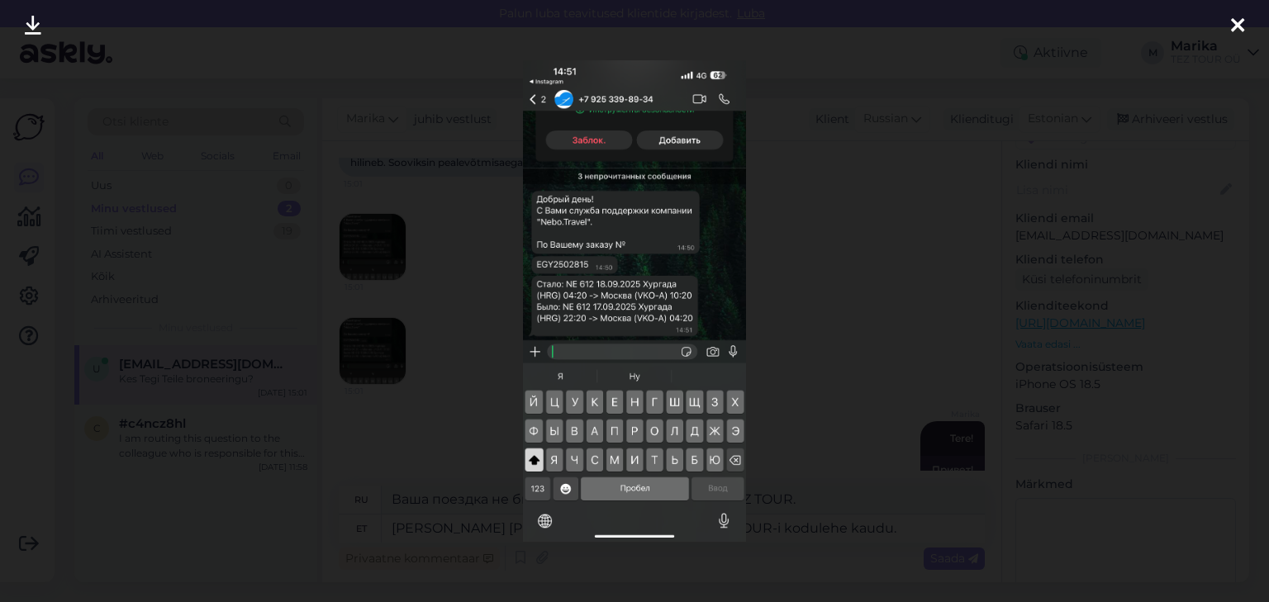
click at [1229, 22] on div at bounding box center [1237, 26] width 33 height 52
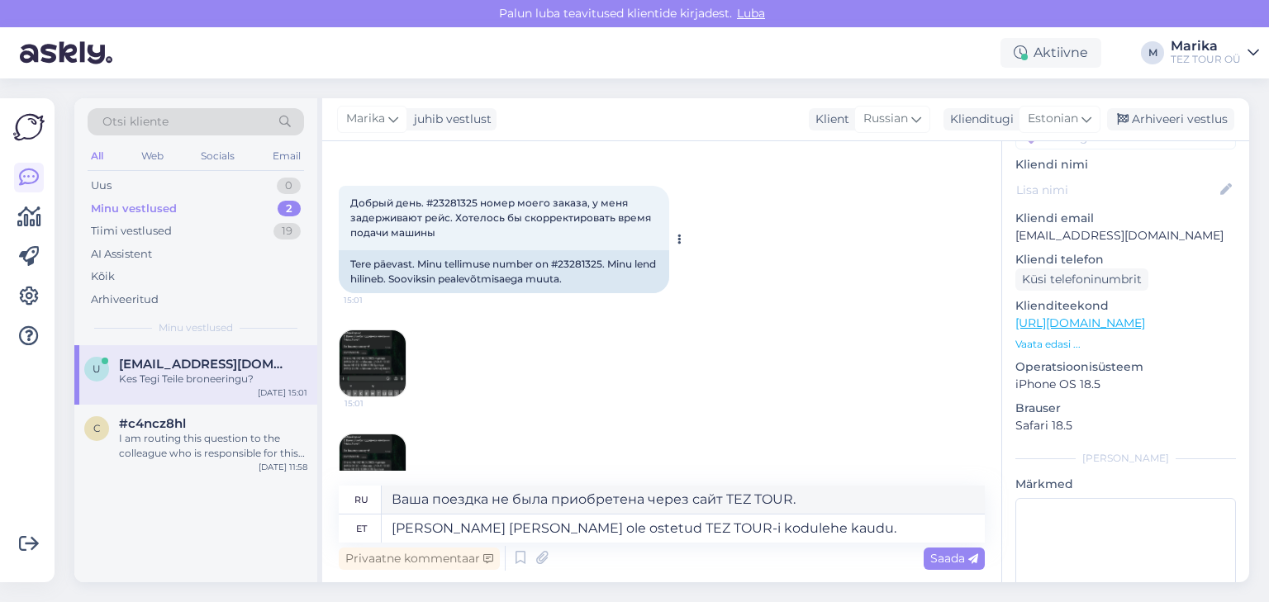
scroll to position [0, 0]
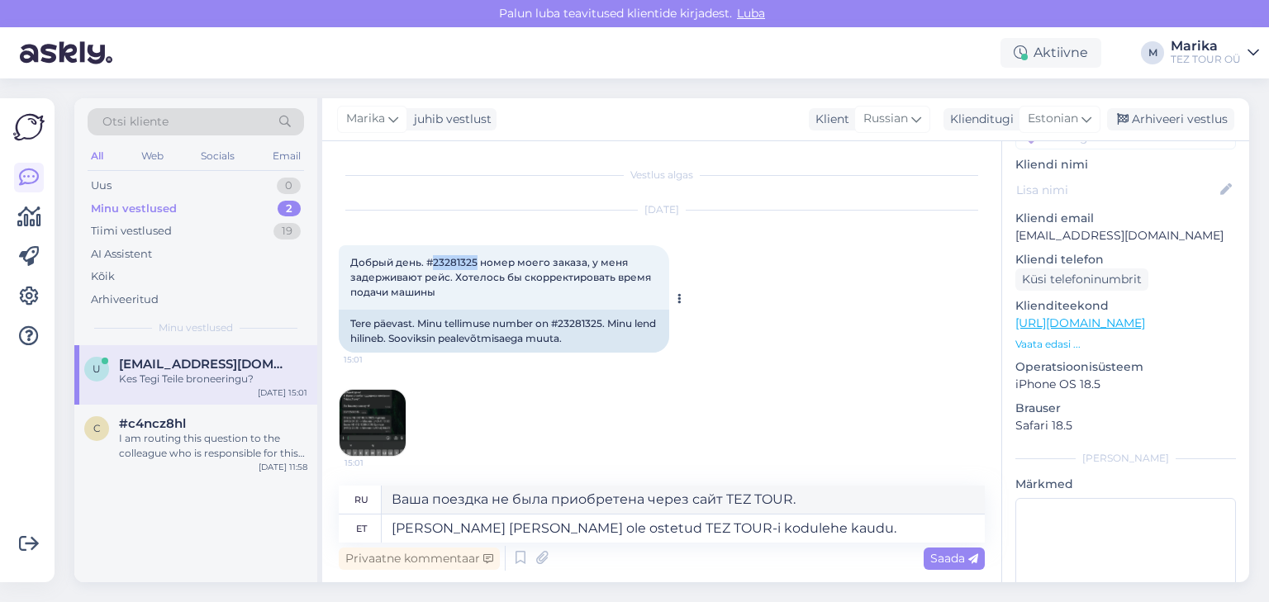
drag, startPoint x: 433, startPoint y: 261, endPoint x: 474, endPoint y: 259, distance: 41.4
click at [474, 259] on span "Добрый день. #23281325 номер моего заказа, у меня задерживают рейс. Хотелось бы…" at bounding box center [501, 277] width 303 height 42
copy span "23281325"
click at [735, 282] on div "Sep 17 2025 Добрый день. #23281325 номер моего заказа, у меня задерживают рейс.…" at bounding box center [662, 334] width 646 height 283
drag, startPoint x: 433, startPoint y: 261, endPoint x: 476, endPoint y: 260, distance: 43.0
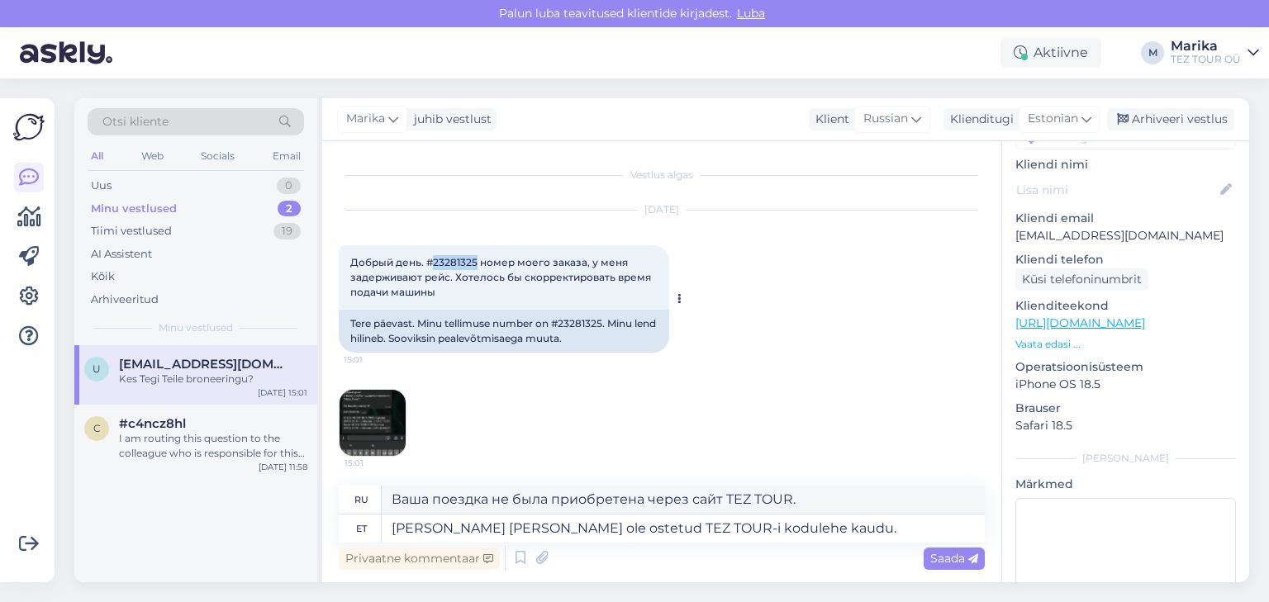
click at [476, 260] on span "Добрый день. #23281325 номер моего заказа, у меня задерживают рейс. Хотелось бы…" at bounding box center [501, 277] width 303 height 42
copy span "23281325"
drag, startPoint x: 545, startPoint y: 526, endPoint x: 563, endPoint y: 526, distance: 17.4
click at [545, 526] on textarea "Teie reis ei ole ostetud TEZ TOUR-i kodulehe kaudu." at bounding box center [683, 529] width 603 height 28
type textarea "Teie reis ei ole ostetud EestiTEZ TOUR-i kodulehe kaudu."
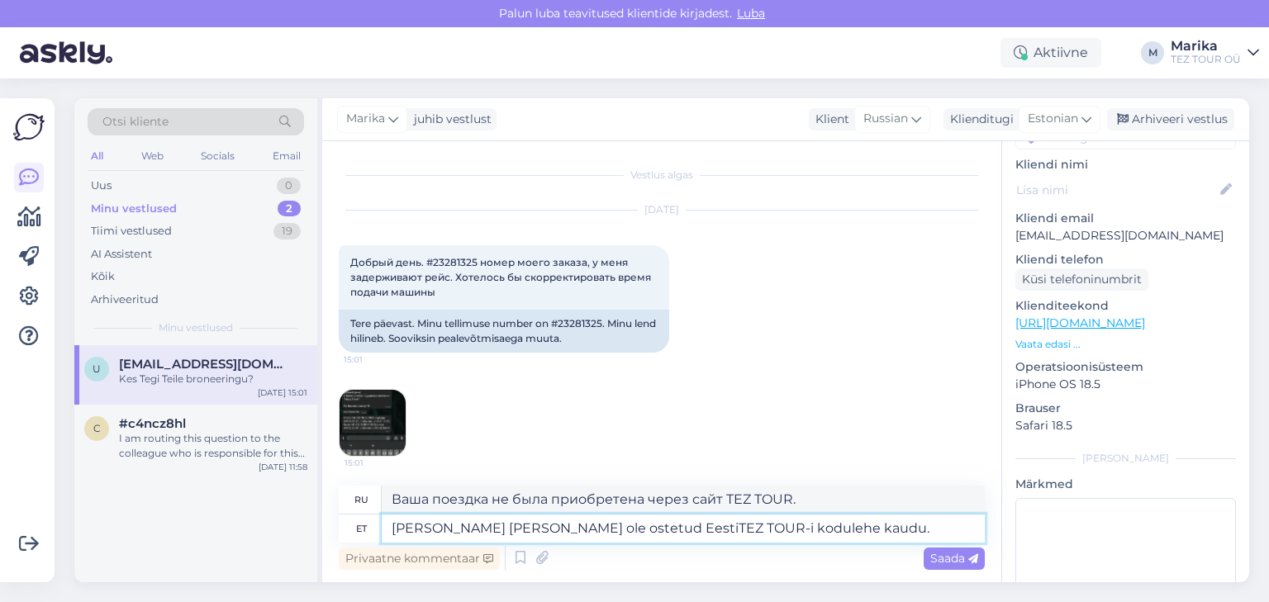
type textarea "Ваша поездка не была приобретена через сайт EestiTEZ TOUR."
type textarea "Teie reis ei ole ostetud Eesti TEZ TOUR-i kodulehe kaudu."
click at [940, 559] on span "Saada" at bounding box center [954, 558] width 48 height 15
type textarea "Ваша поездка не была приобретена через эстонский сайт TEZ TOUR."
click at [939, 562] on span "Saada" at bounding box center [954, 558] width 48 height 15
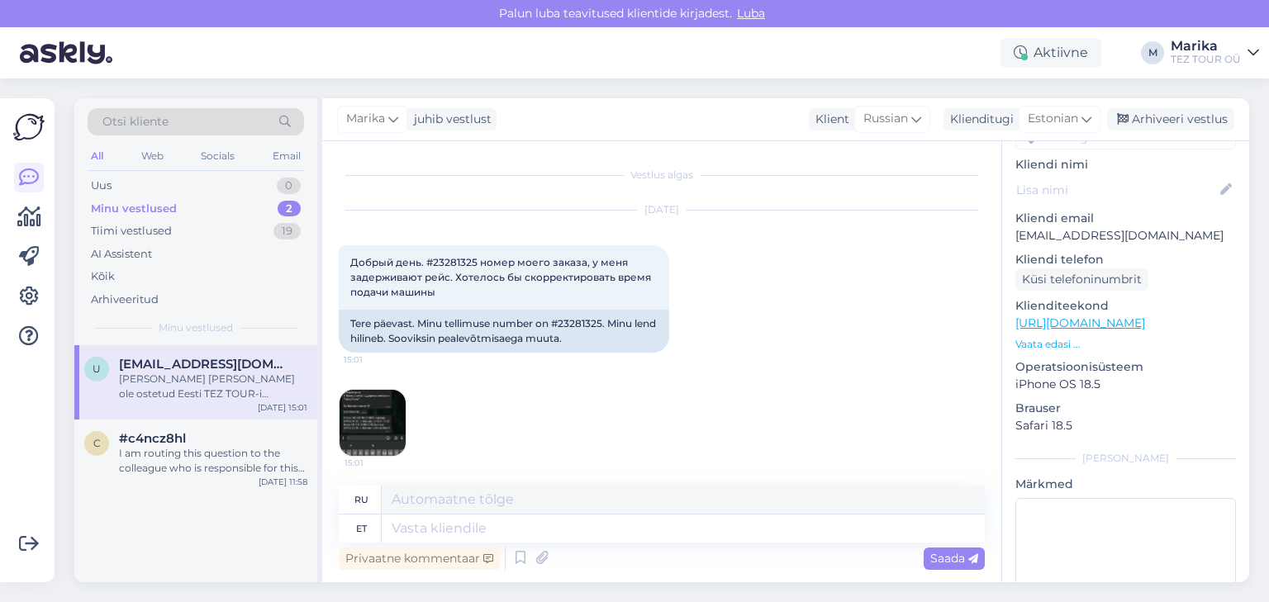
scroll to position [420, 0]
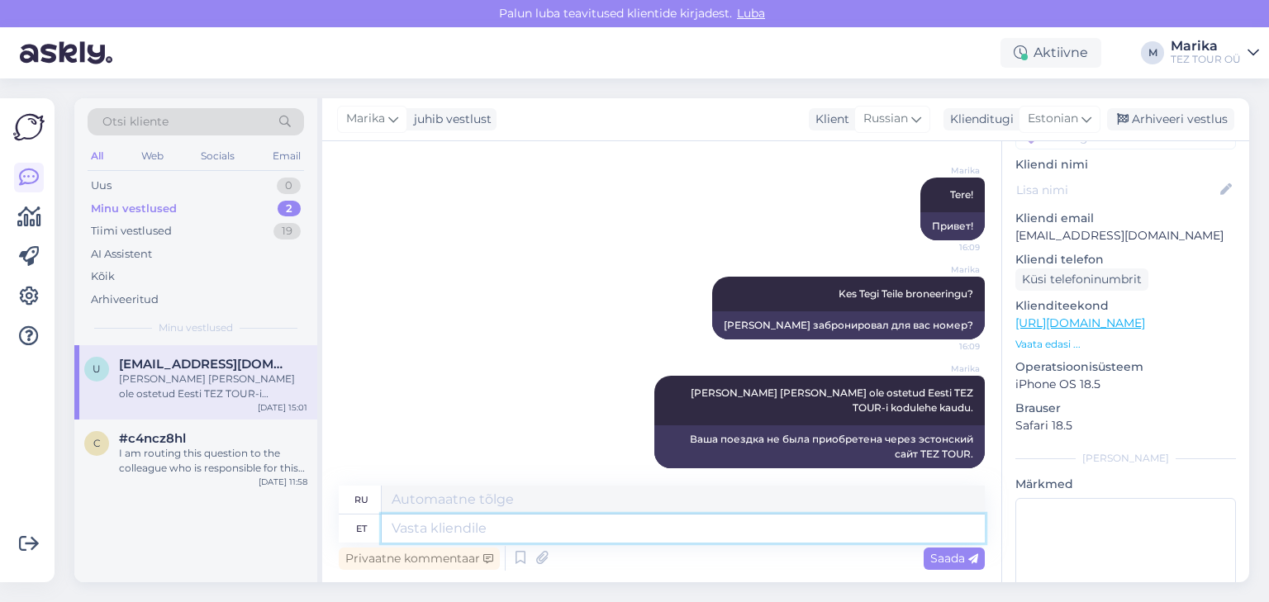
click at [641, 529] on textarea at bounding box center [683, 529] width 603 height 28
type textarea "Palun"
type textarea "Пожалуйста"
type textarea "Palun pöörduge"
type textarea "Пожалуйста, свяжитесь"
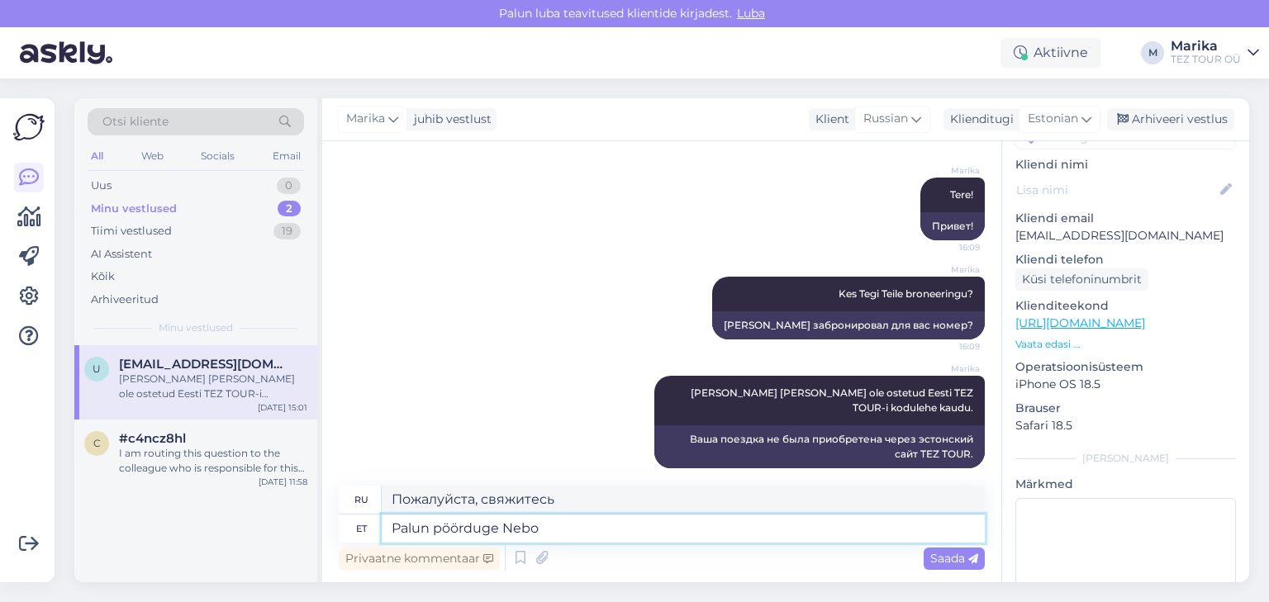
type textarea "Palun pöörduge Nebo"
type textarea "Пожалуйста, свяжитесь с Nebo"
type textarea "Palun pöörduge Nebo Traveli po"
type textarea "Пожалуйста, свяжитесь с Nebo Travel."
type textarea "Palun pöörduge Nebo Traveli poole."
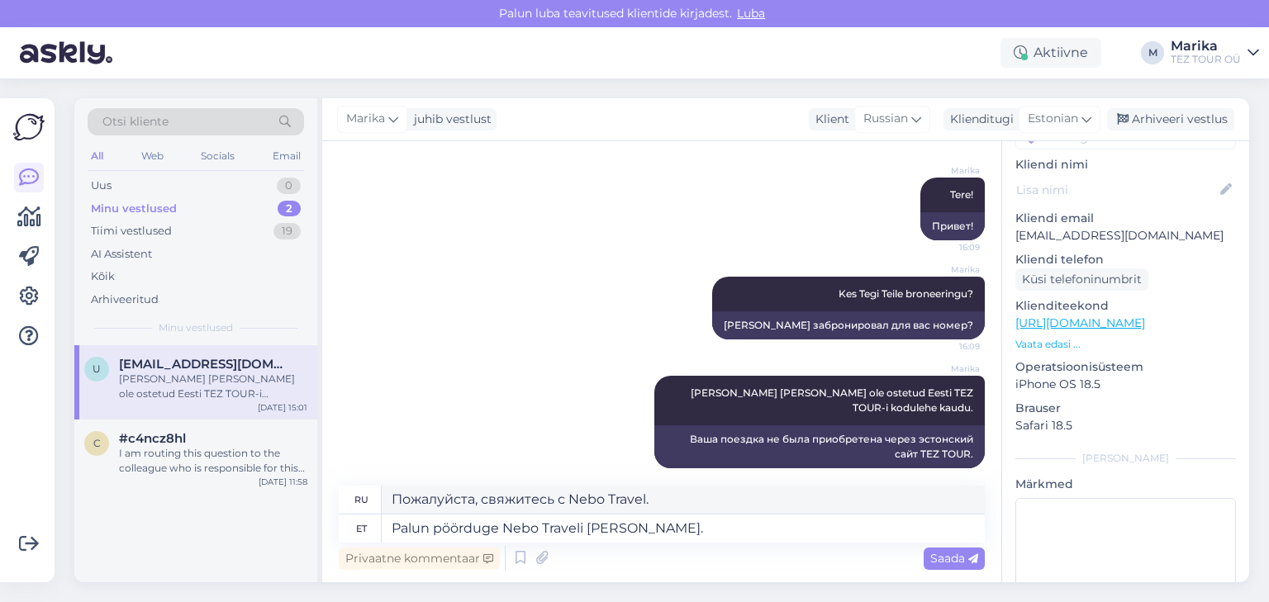
click at [939, 548] on div "Saada" at bounding box center [954, 559] width 61 height 22
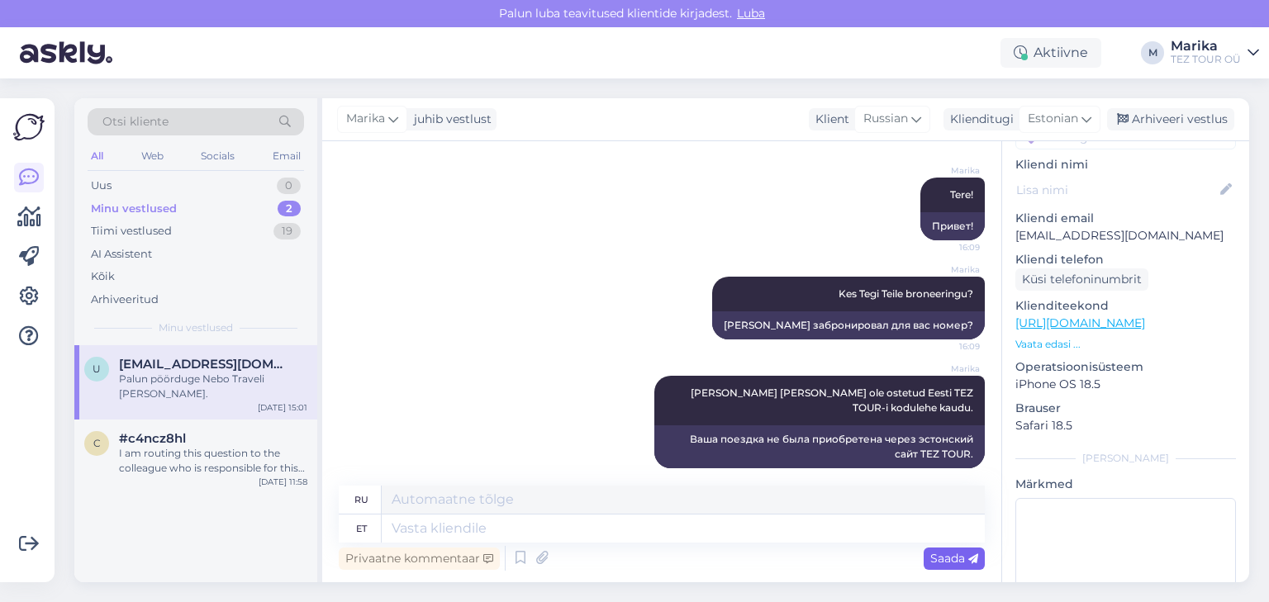
scroll to position [519, 0]
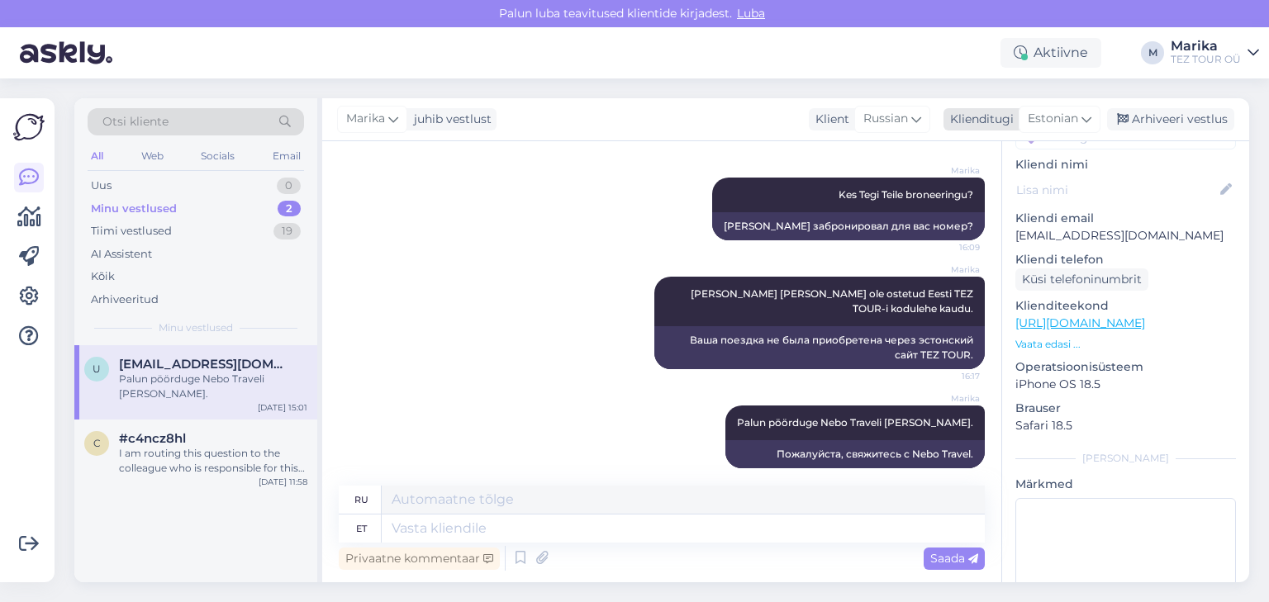
click at [1175, 119] on div "Arhiveeri vestlus" at bounding box center [1170, 119] width 127 height 22
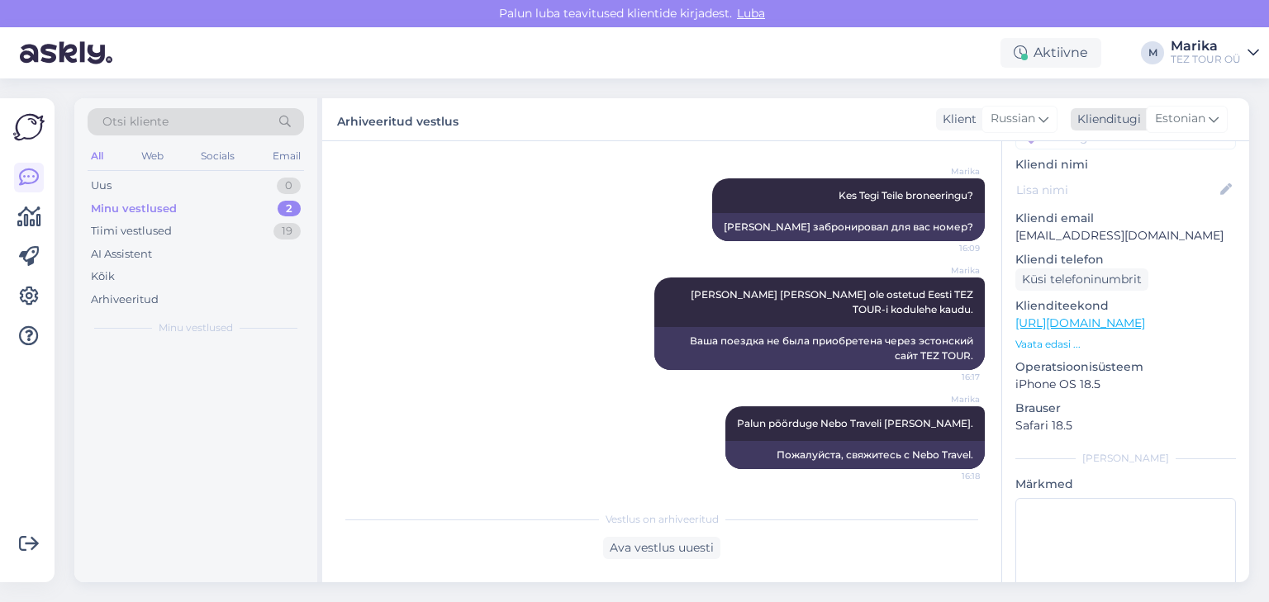
scroll to position [502, 0]
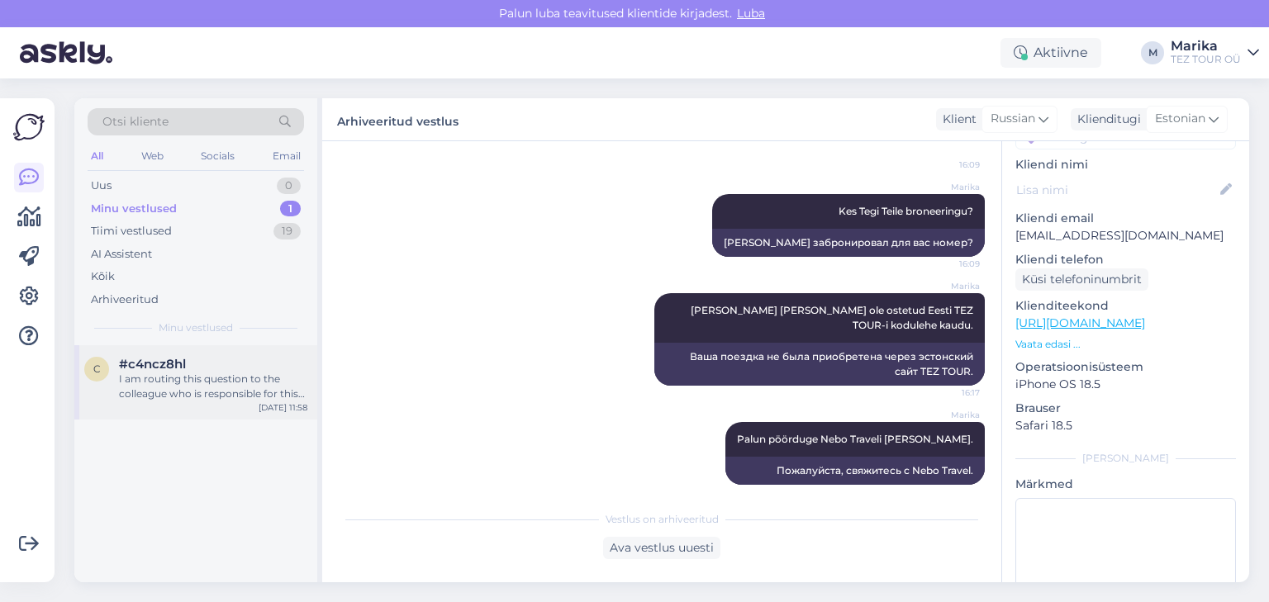
click at [232, 372] on div "I am routing this question to the colleague who is responsible for this topic. …" at bounding box center [213, 387] width 188 height 30
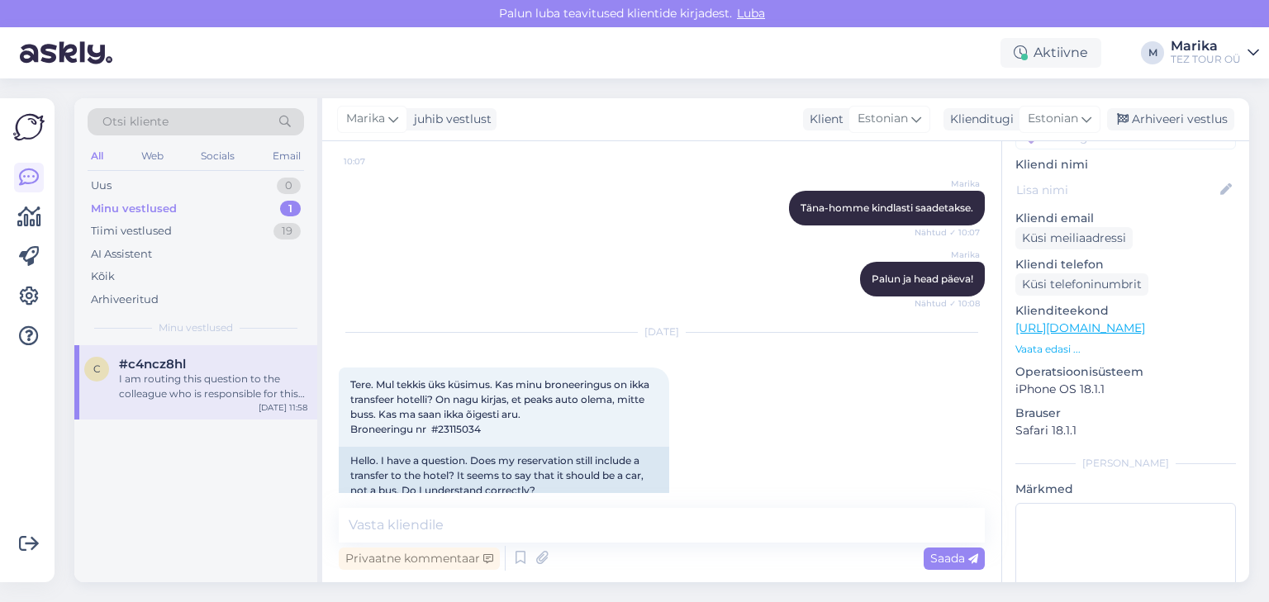
scroll to position [3867, 0]
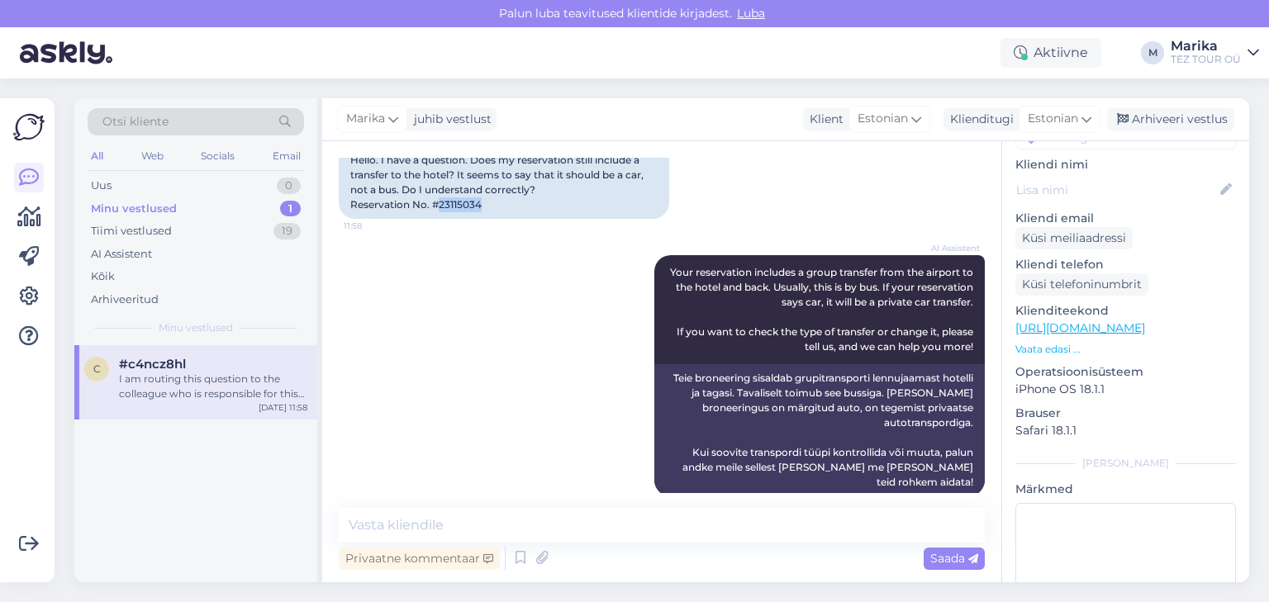
drag, startPoint x: 440, startPoint y: 204, endPoint x: 483, endPoint y: 206, distance: 43.0
click at [483, 206] on div "Hello. I have a question. Does my reservation still include a transfer to the h…" at bounding box center [504, 182] width 331 height 73
copy div "23115034"
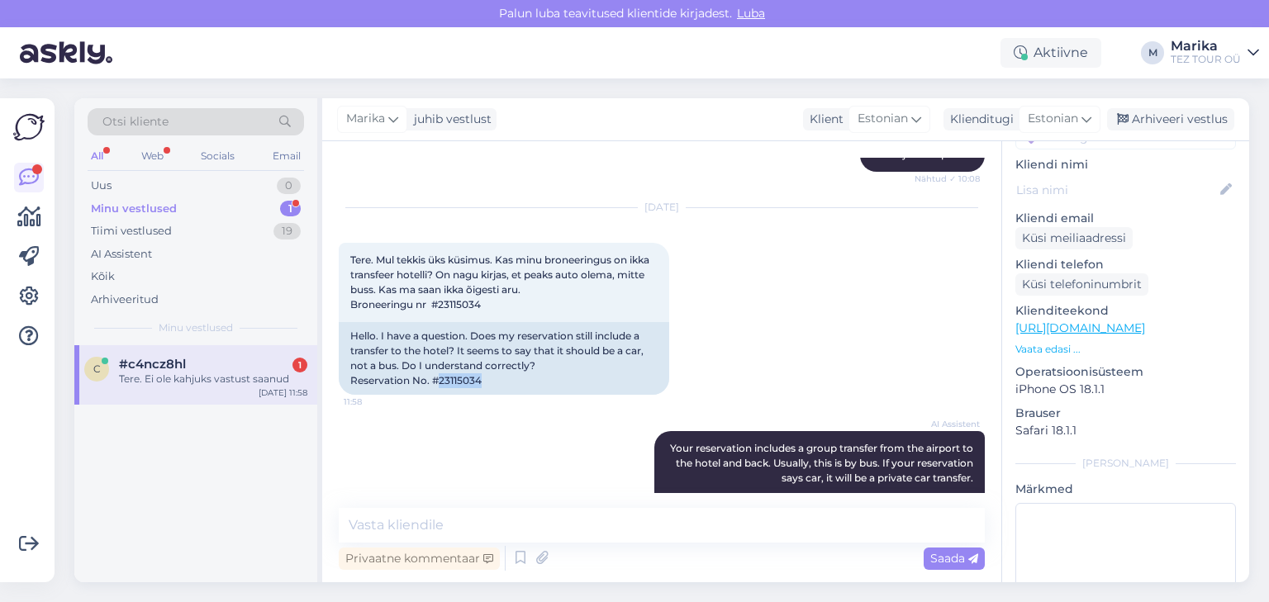
scroll to position [4202, 0]
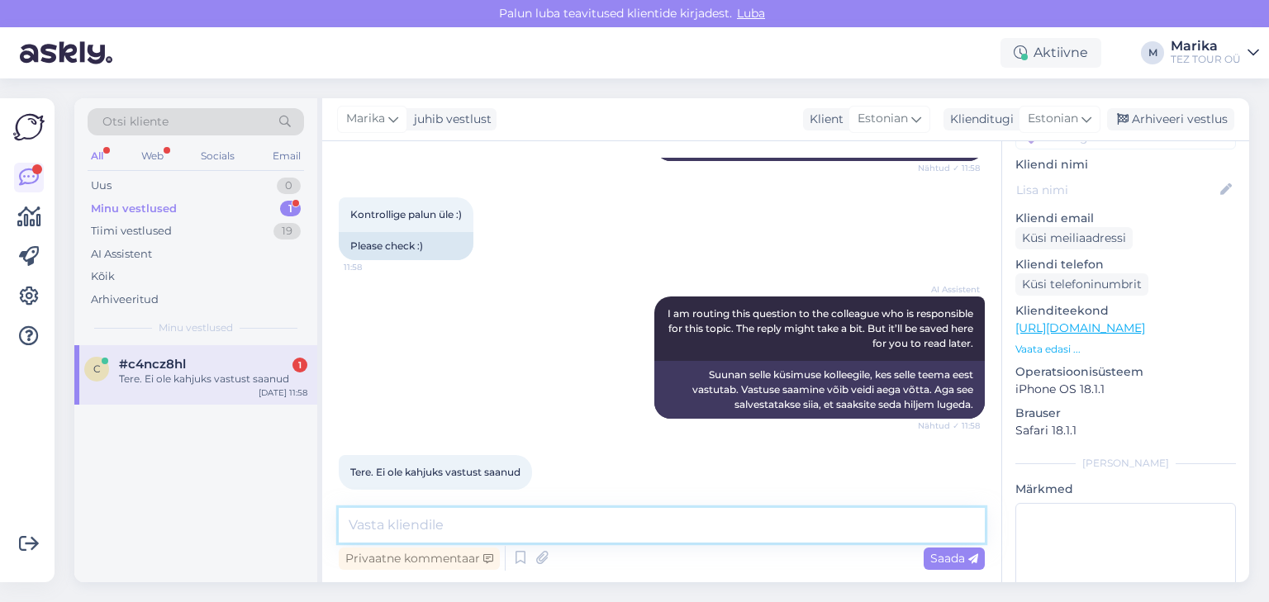
click at [533, 528] on textarea at bounding box center [662, 525] width 646 height 35
type textarea "Tere!"
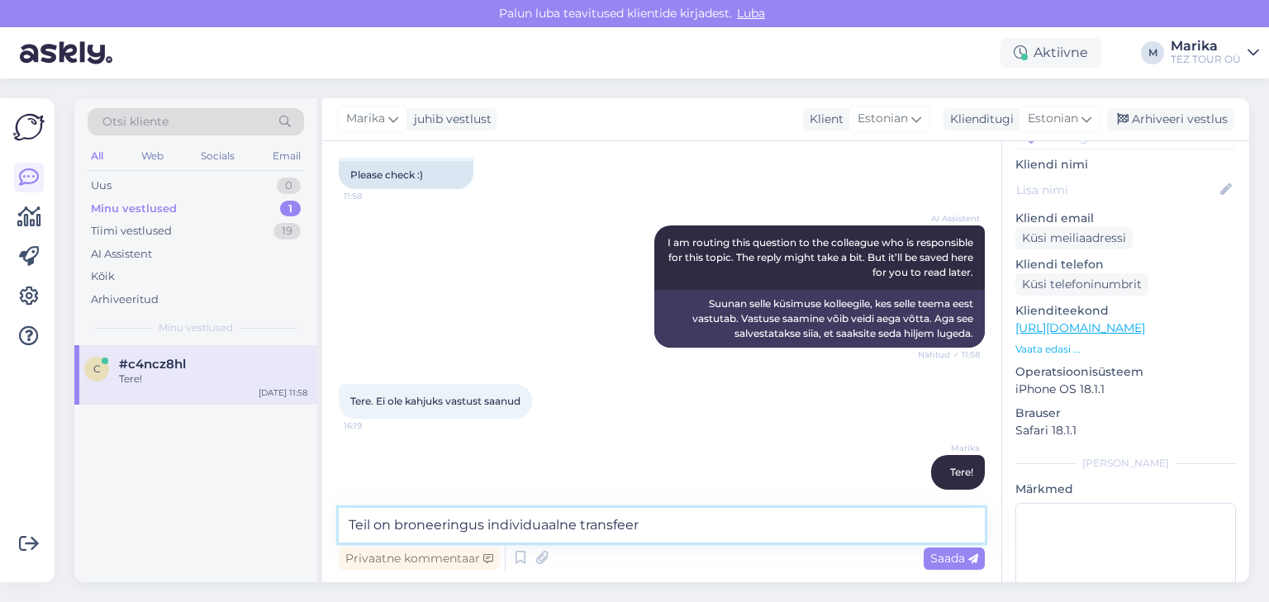
type textarea "Teil on broneeringus individuaalne transfeer."
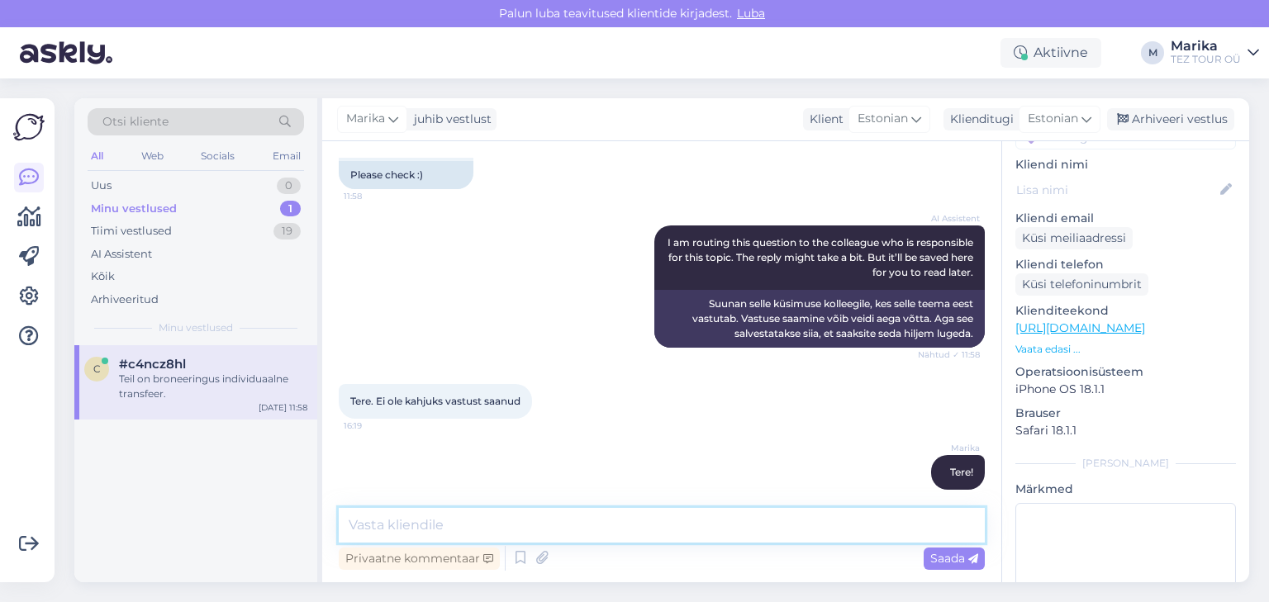
scroll to position [4345, 0]
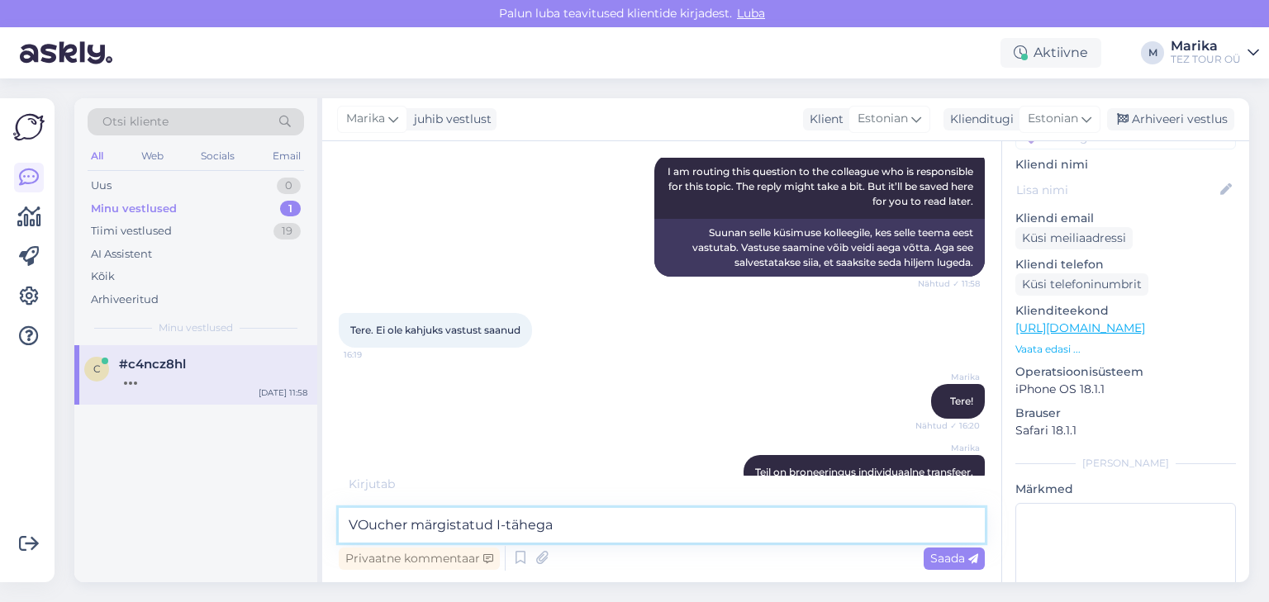
click at [373, 527] on textarea "VOucher märgistatud I-tähega" at bounding box center [662, 525] width 646 height 35
click at [403, 521] on textarea "Voucher märgistatud I-tähega" at bounding box center [662, 525] width 646 height 35
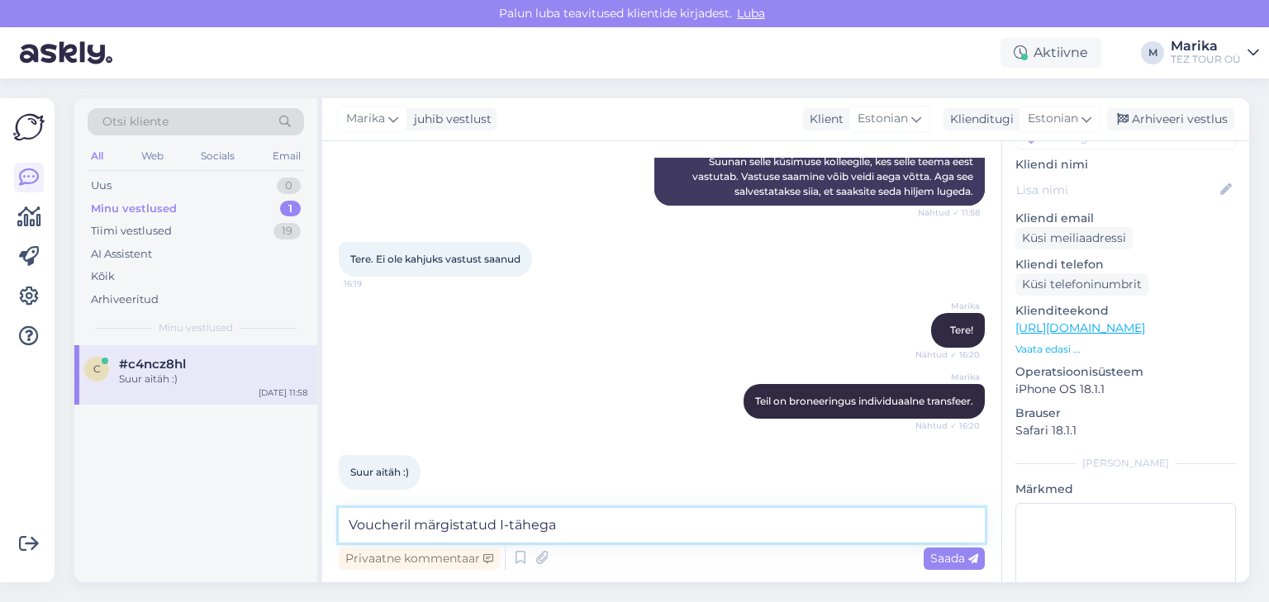
click at [587, 525] on textarea "Voucheril märgistatud I-tähega" at bounding box center [662, 525] width 646 height 35
type textarea "Voucheril märgistatud I-tähega."
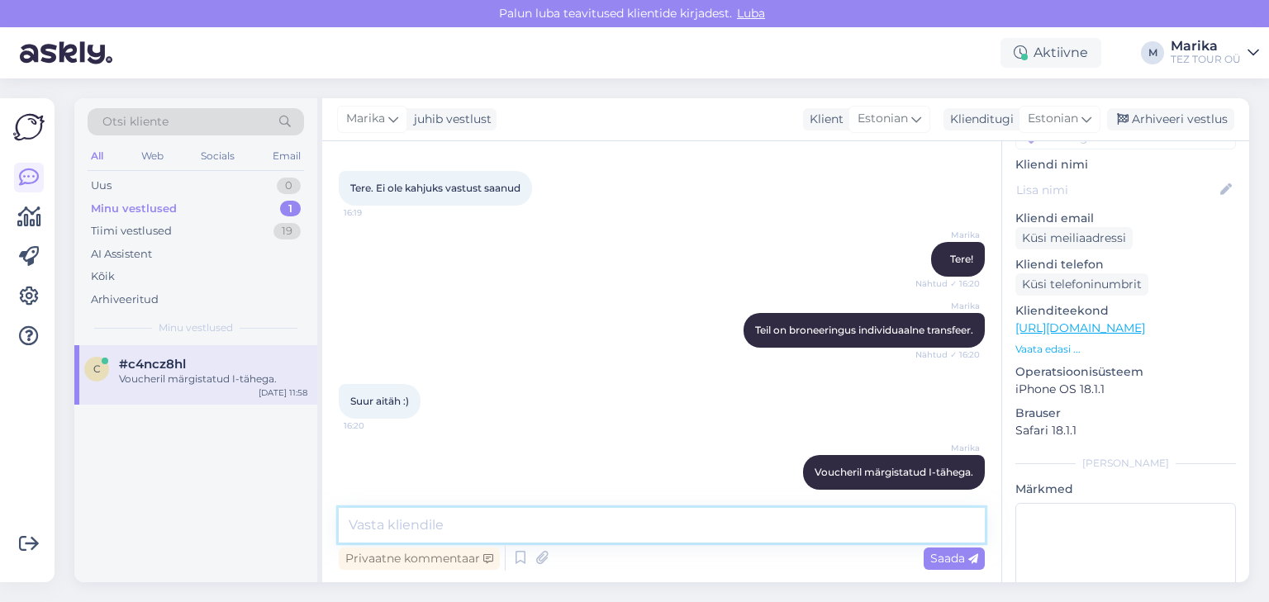
click at [613, 526] on textarea at bounding box center [662, 525] width 646 height 35
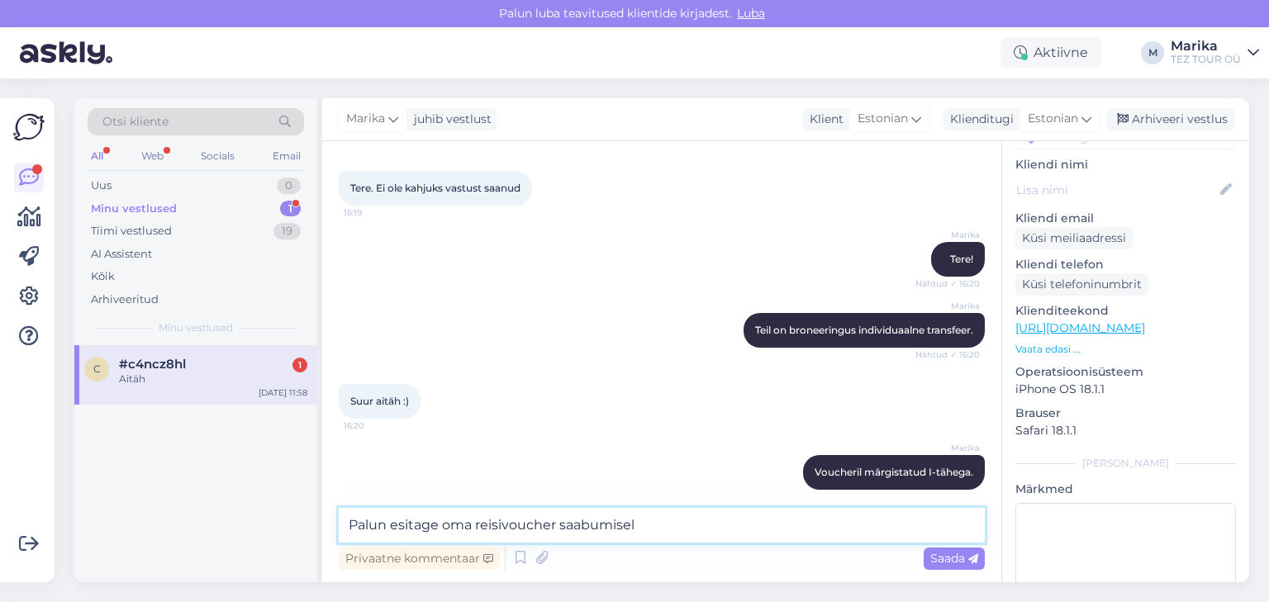
scroll to position [4558, 0]
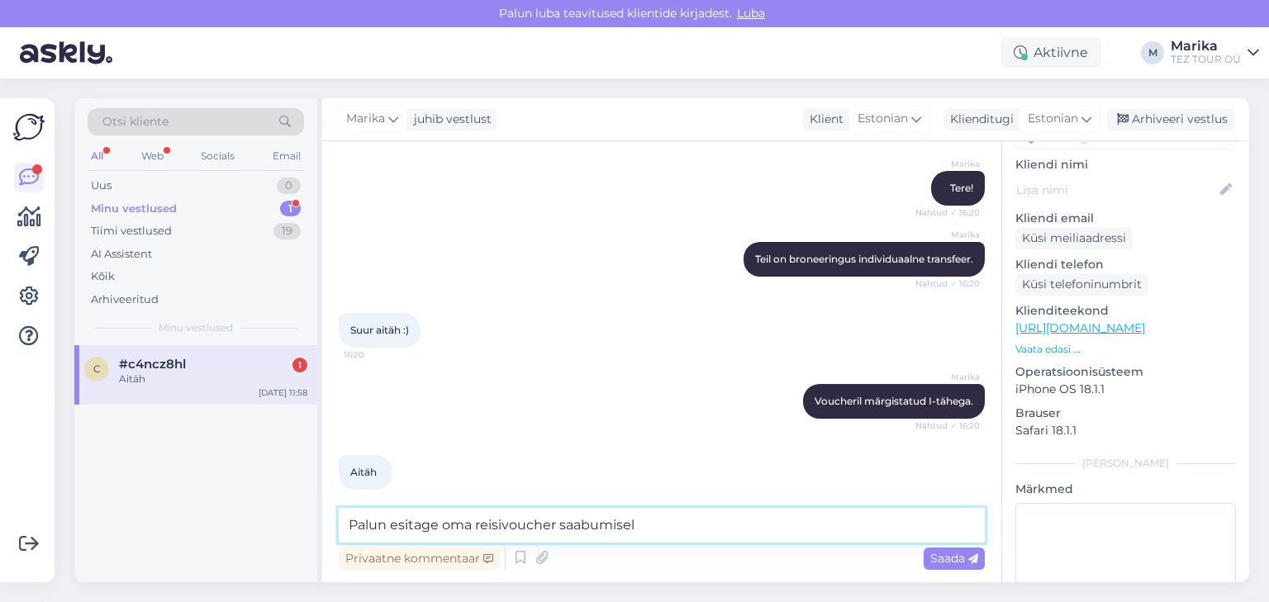
click at [657, 519] on textarea "Palun esitage oma reisivoucher saabumisel" at bounding box center [662, 525] width 646 height 35
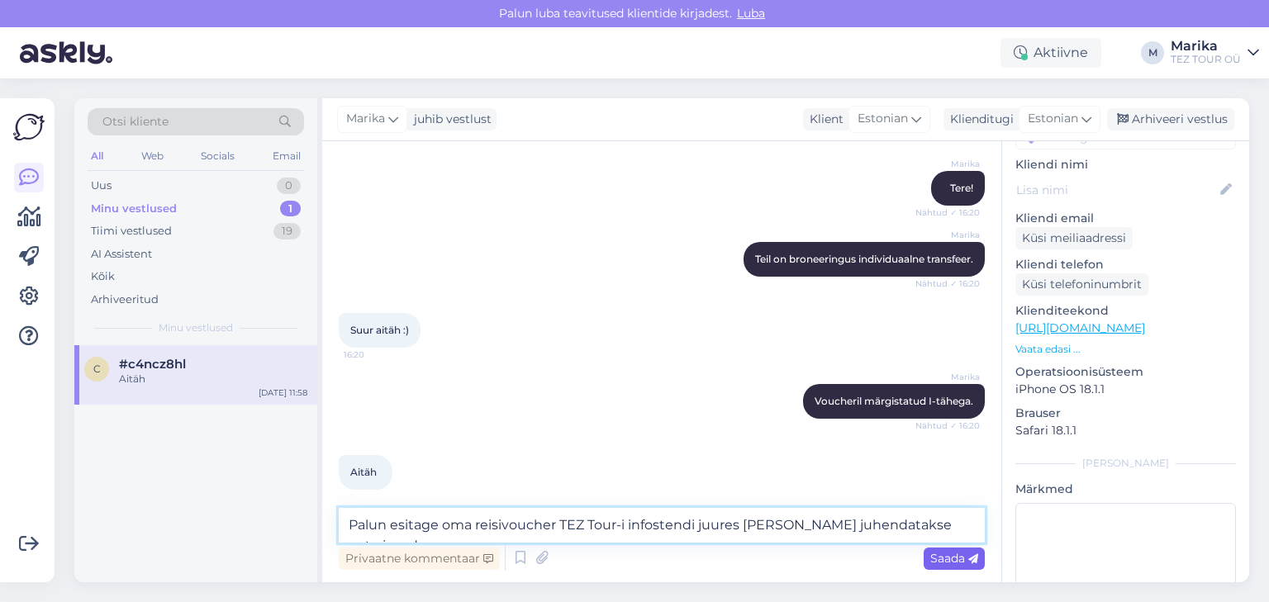
type textarea "Palun esitage oma reisivoucher TEZ Tour-i infostendi juures ja neid juhendataks…"
click at [949, 559] on span "Saada" at bounding box center [954, 558] width 48 height 15
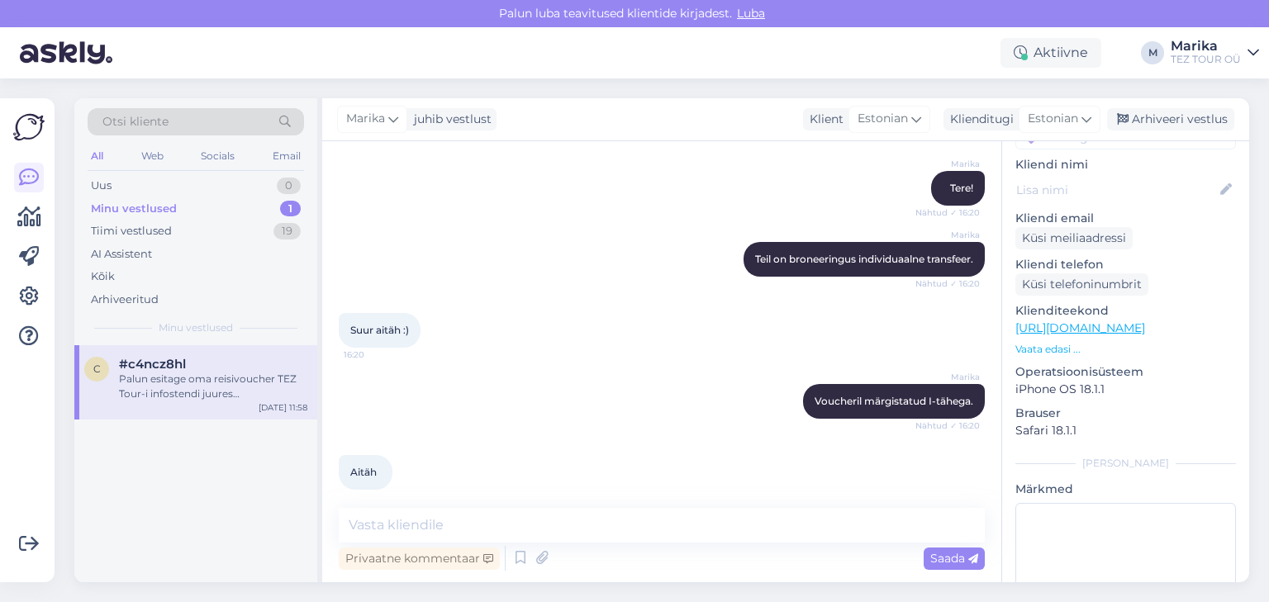
scroll to position [4644, 0]
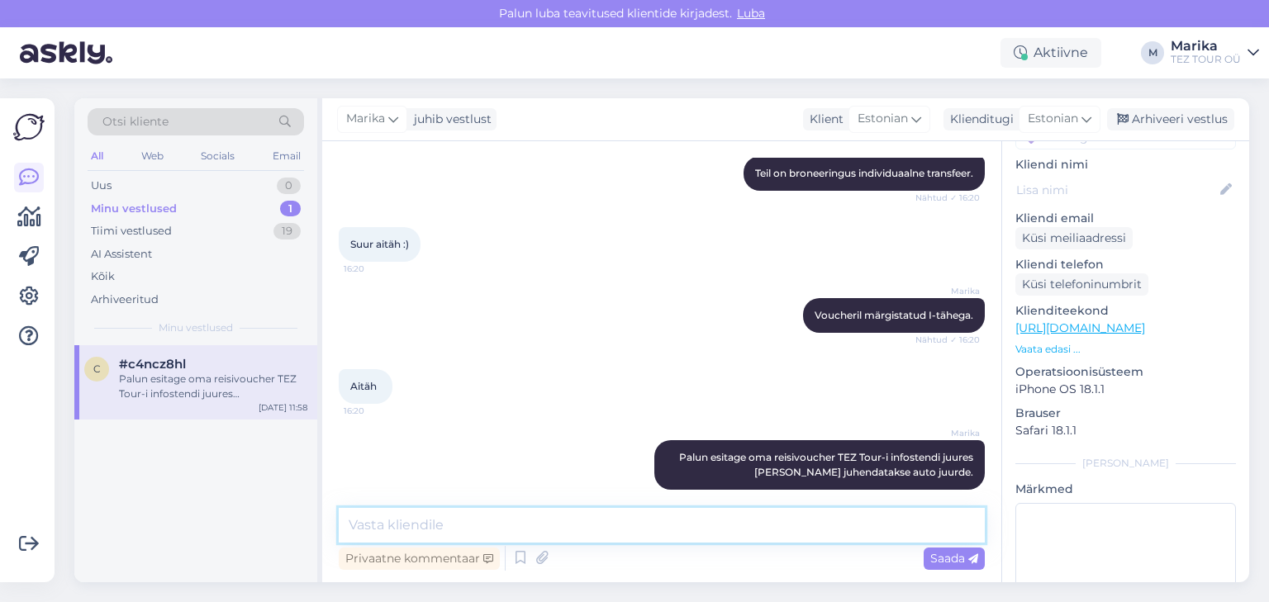
click at [893, 526] on textarea at bounding box center [662, 525] width 646 height 35
type textarea "Toredat reisi!"
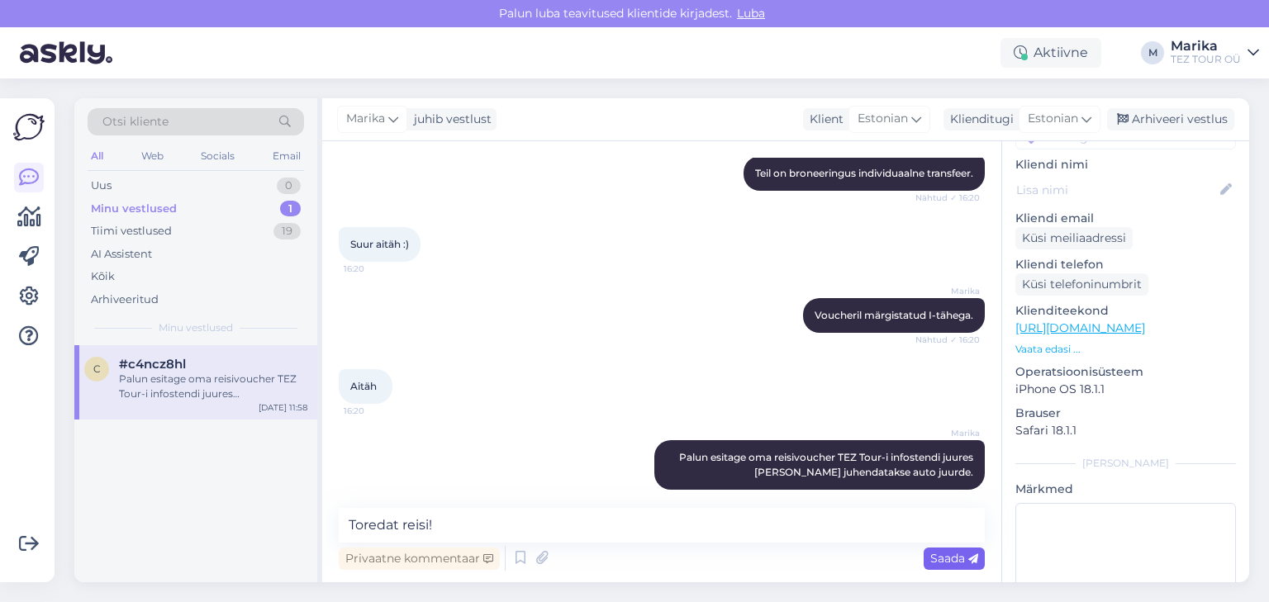
click at [964, 559] on span "Saada" at bounding box center [954, 558] width 48 height 15
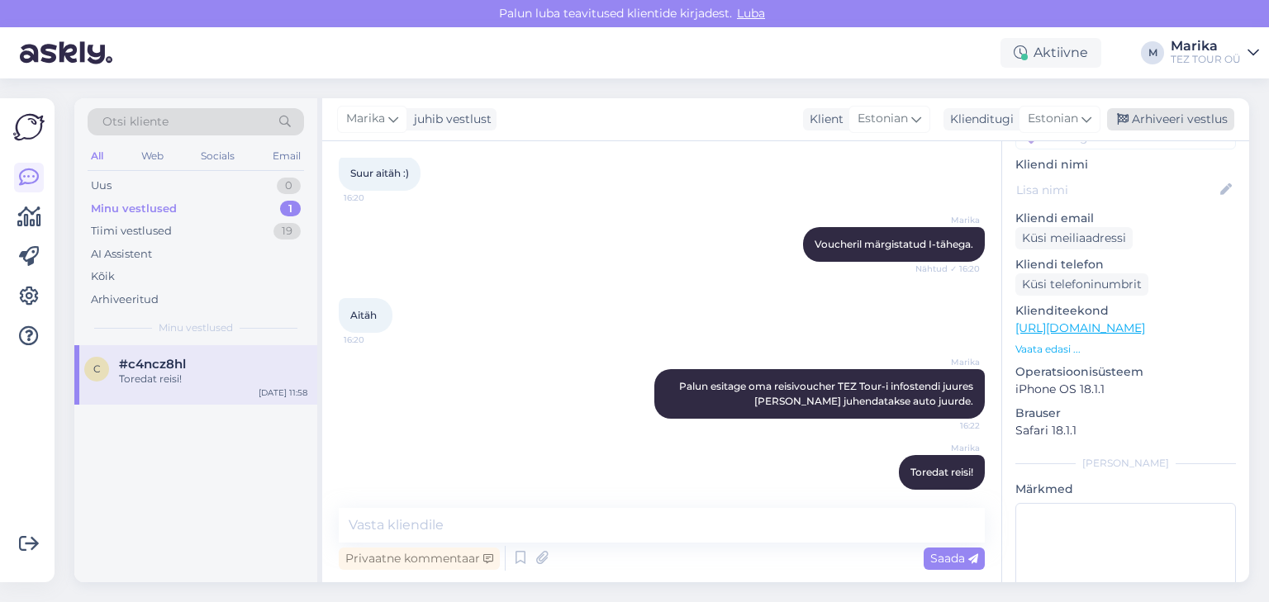
click at [1147, 112] on div "Arhiveeri vestlus" at bounding box center [1170, 119] width 127 height 22
